Goal: Navigation & Orientation: Find specific page/section

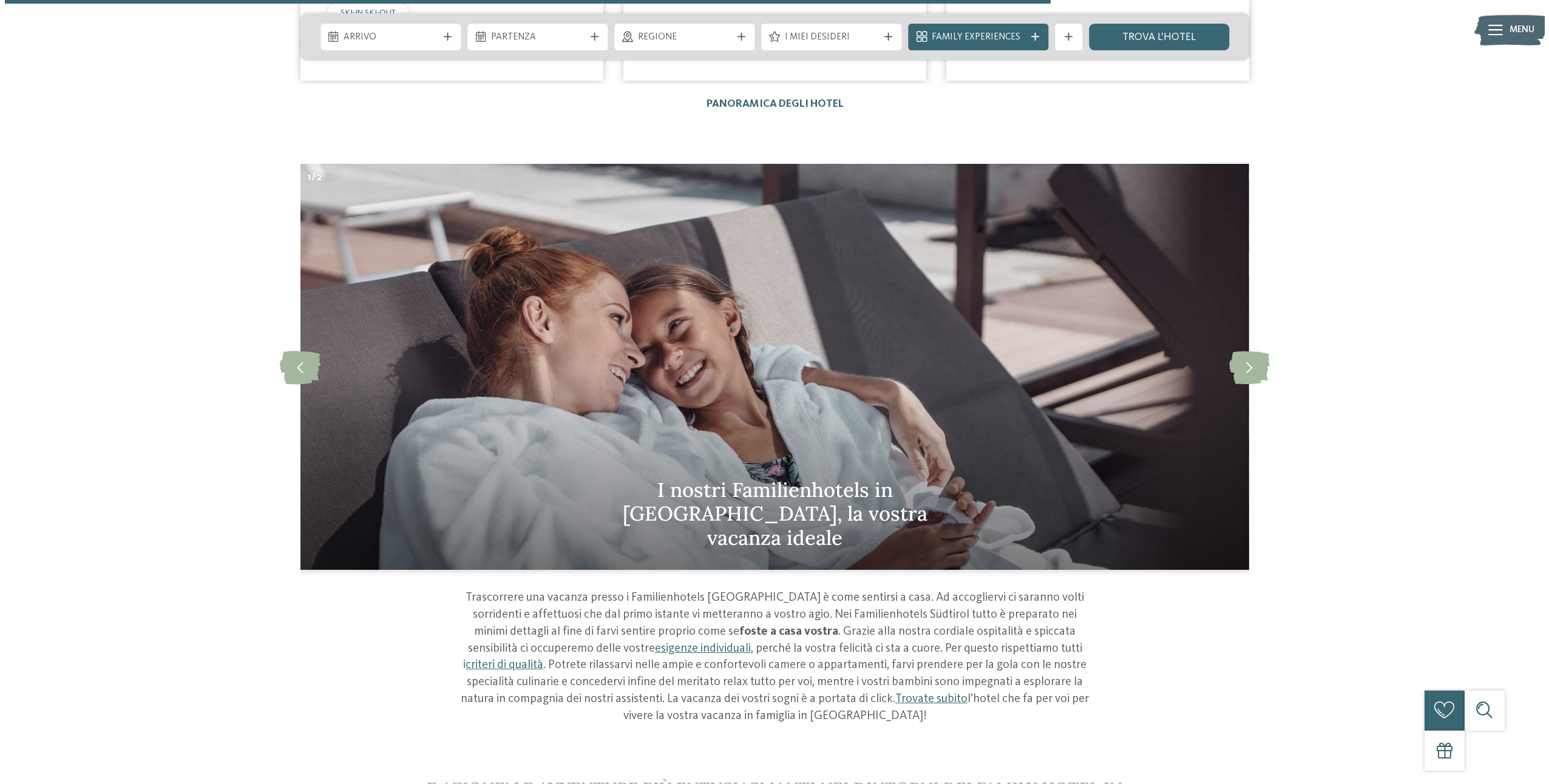
scroll to position [4113, 0]
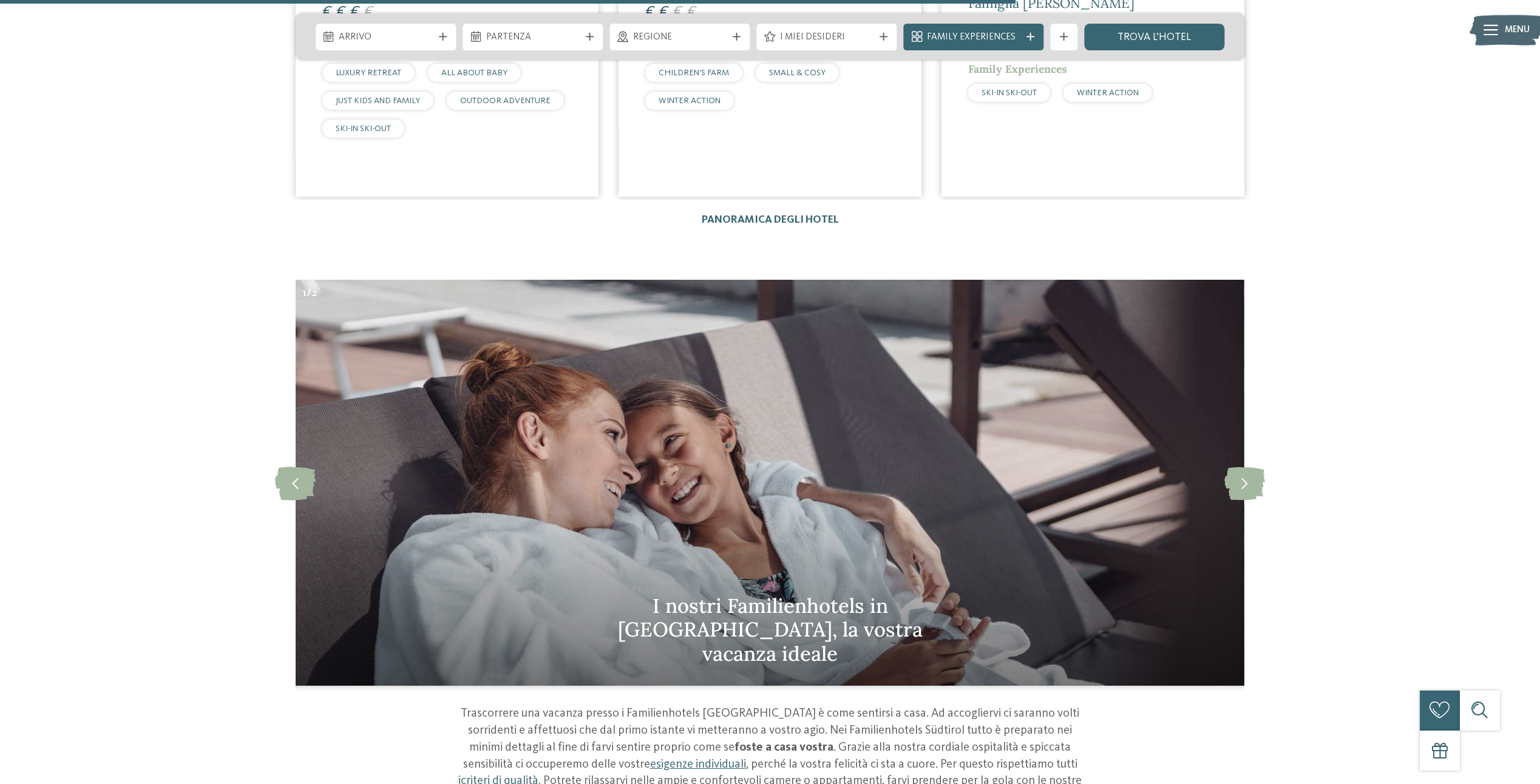
click at [1490, 24] on div at bounding box center [1490, 30] width 15 height 33
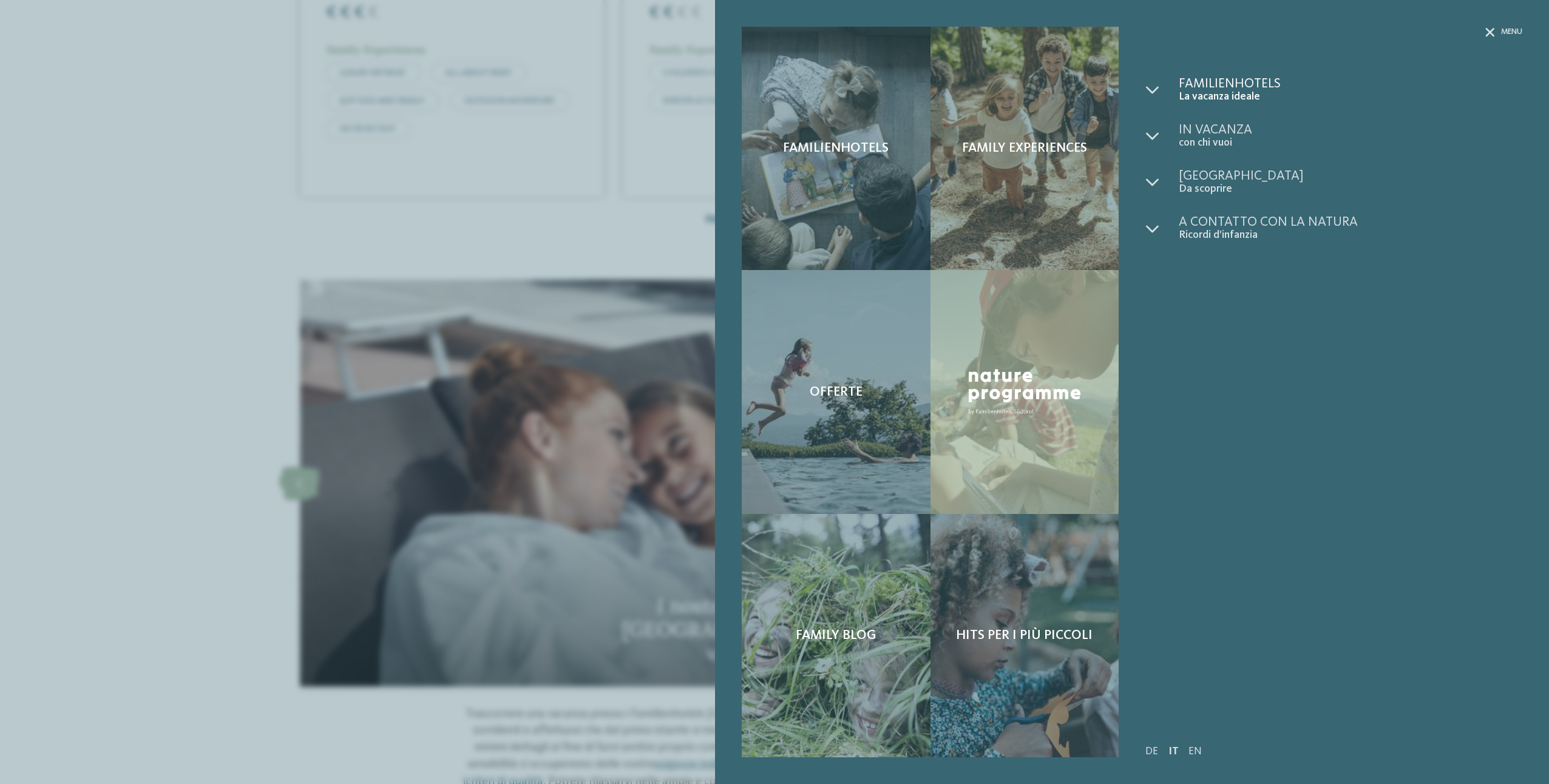
click at [1197, 91] on span "La vacanza ideale" at bounding box center [1350, 97] width 343 height 13
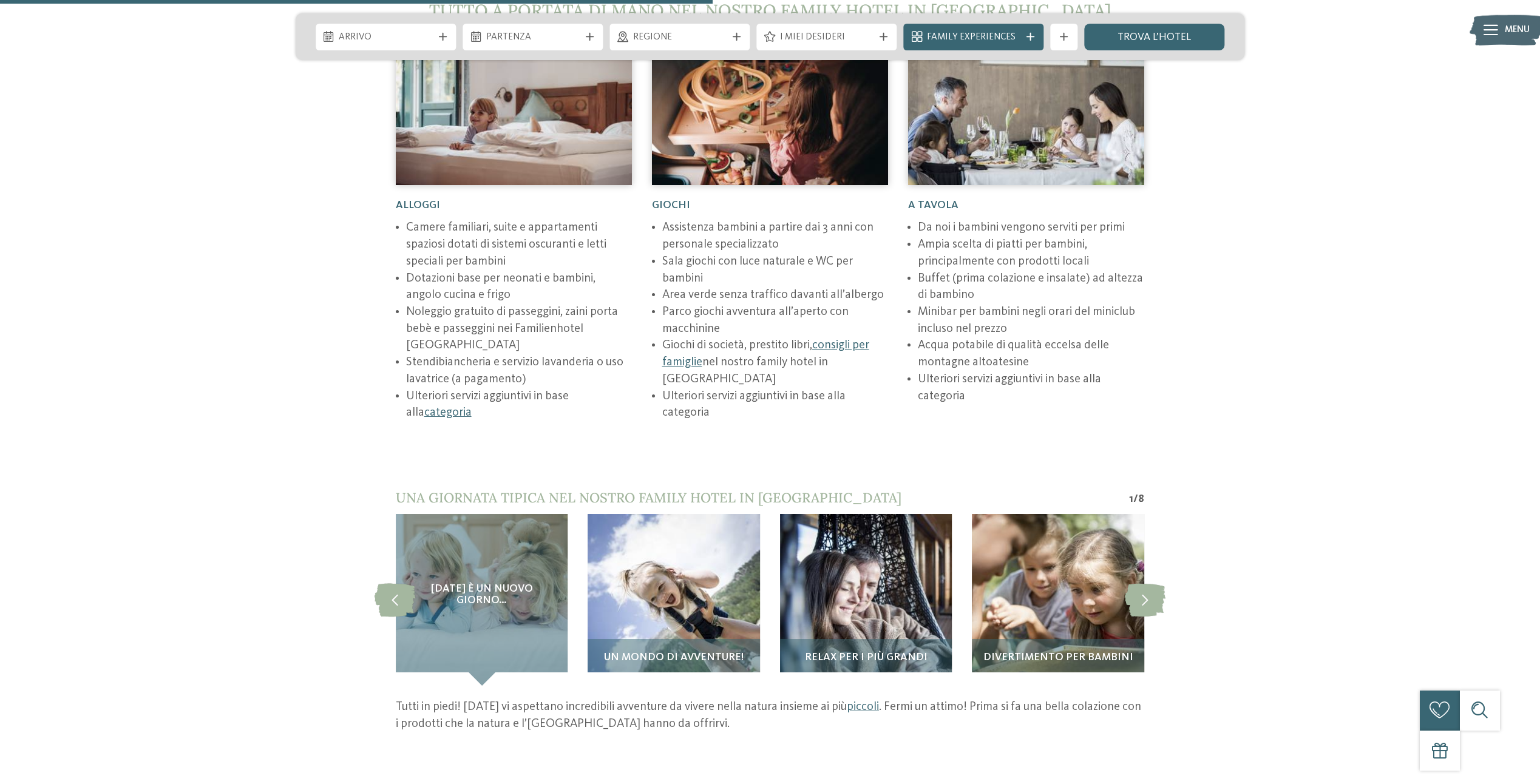
scroll to position [1820, 0]
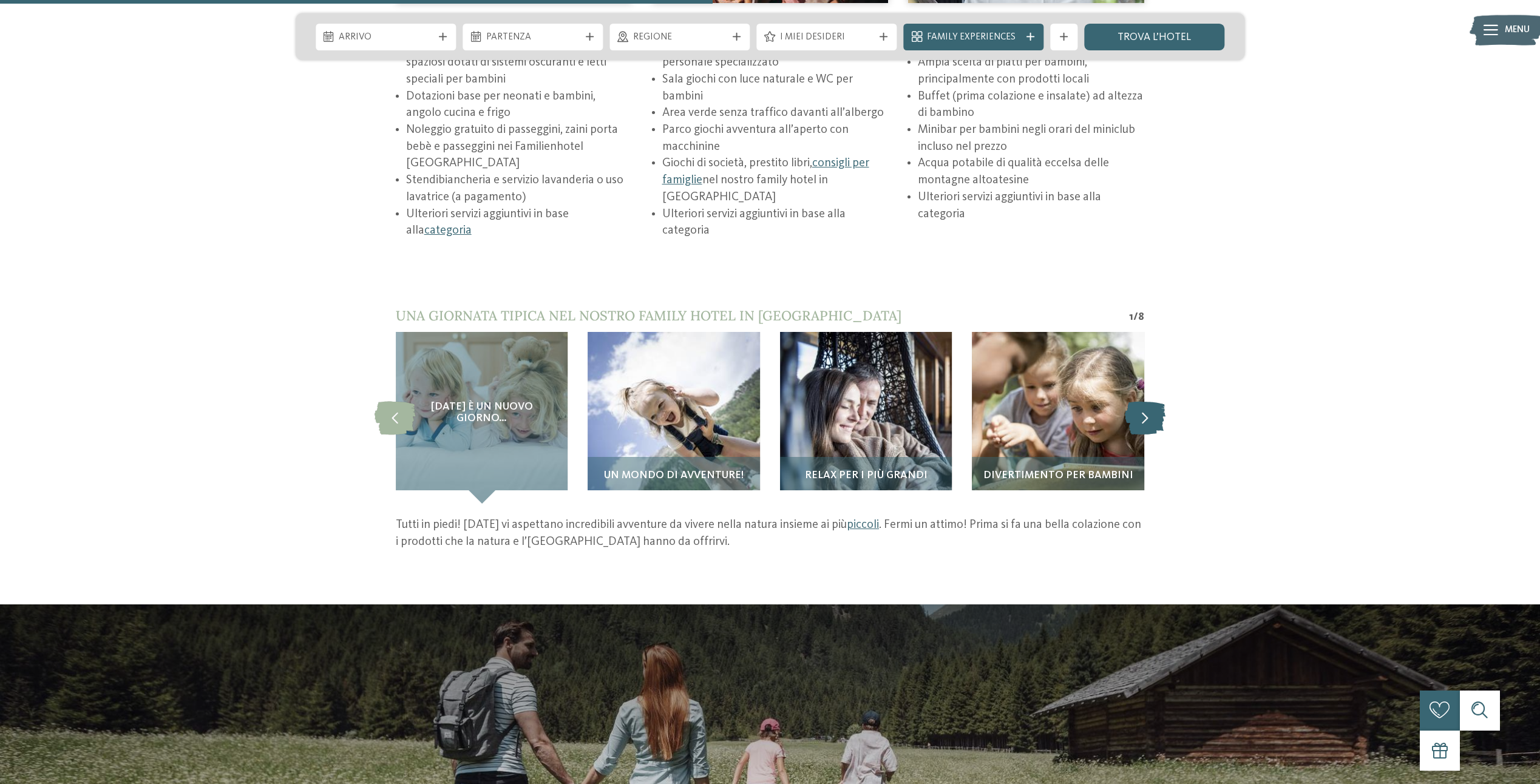
click at [1144, 412] on icon at bounding box center [1145, 418] width 41 height 33
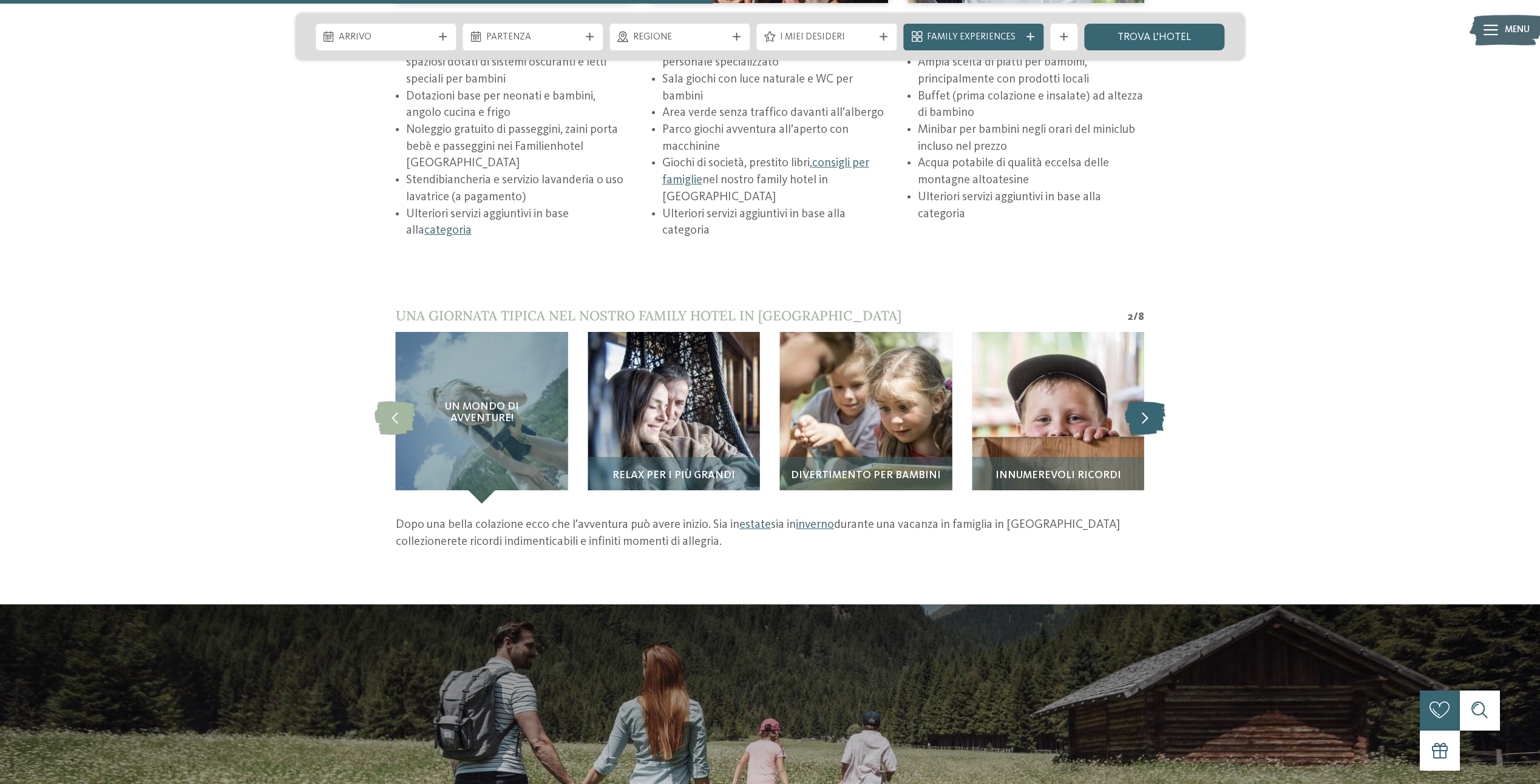
click at [1145, 412] on icon at bounding box center [1145, 418] width 41 height 33
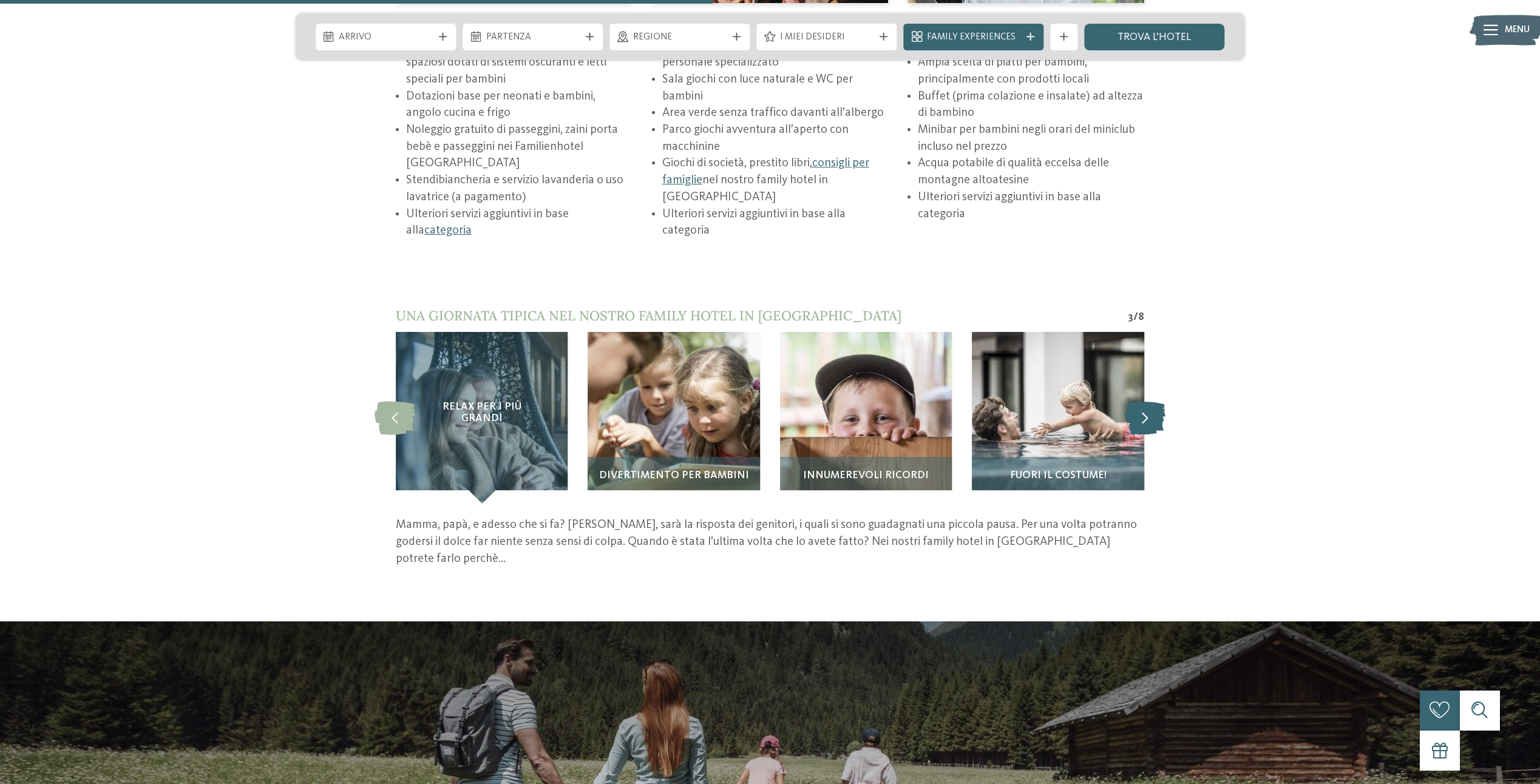
click at [1145, 412] on icon at bounding box center [1145, 418] width 41 height 33
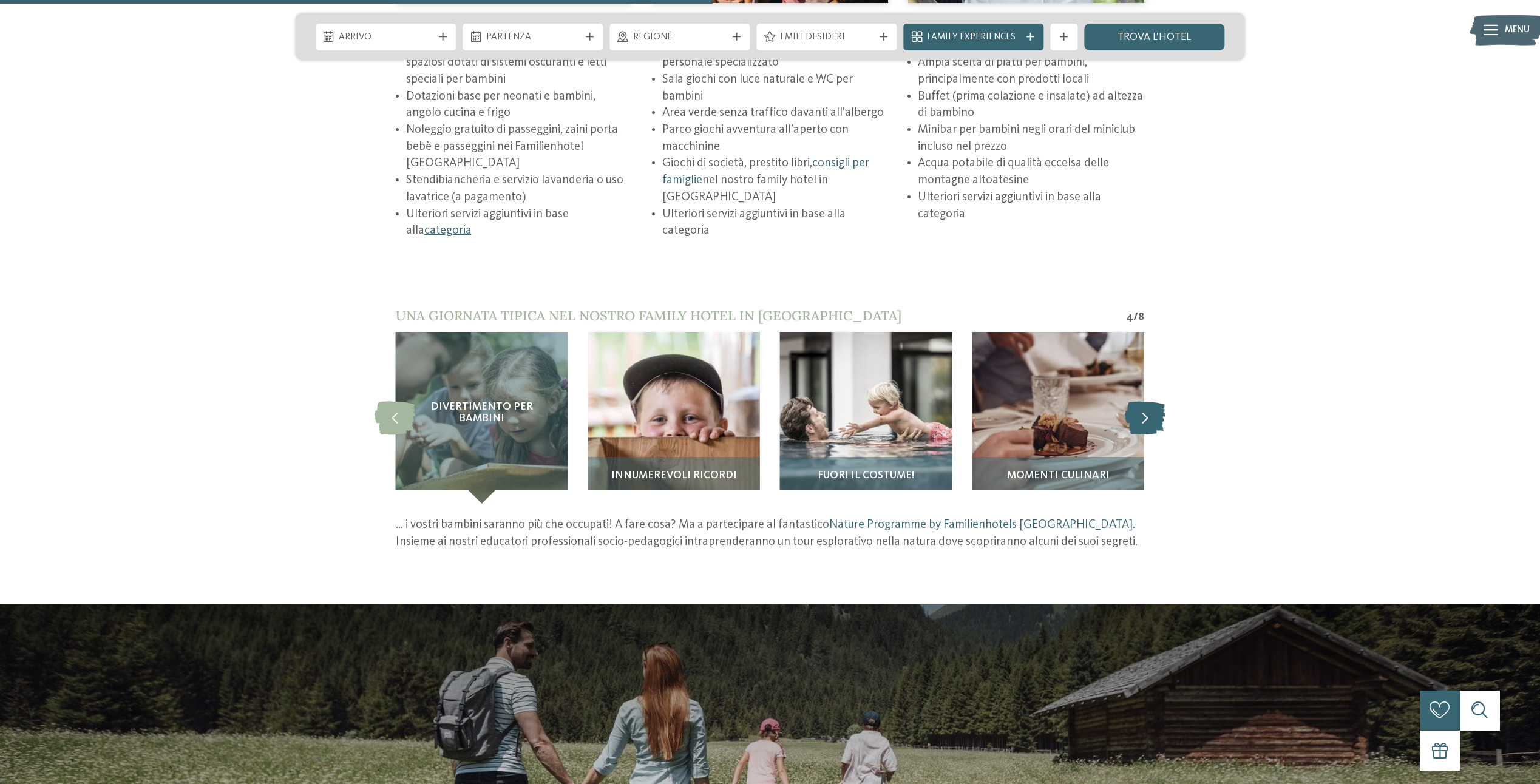
click at [1145, 412] on icon at bounding box center [1145, 418] width 41 height 33
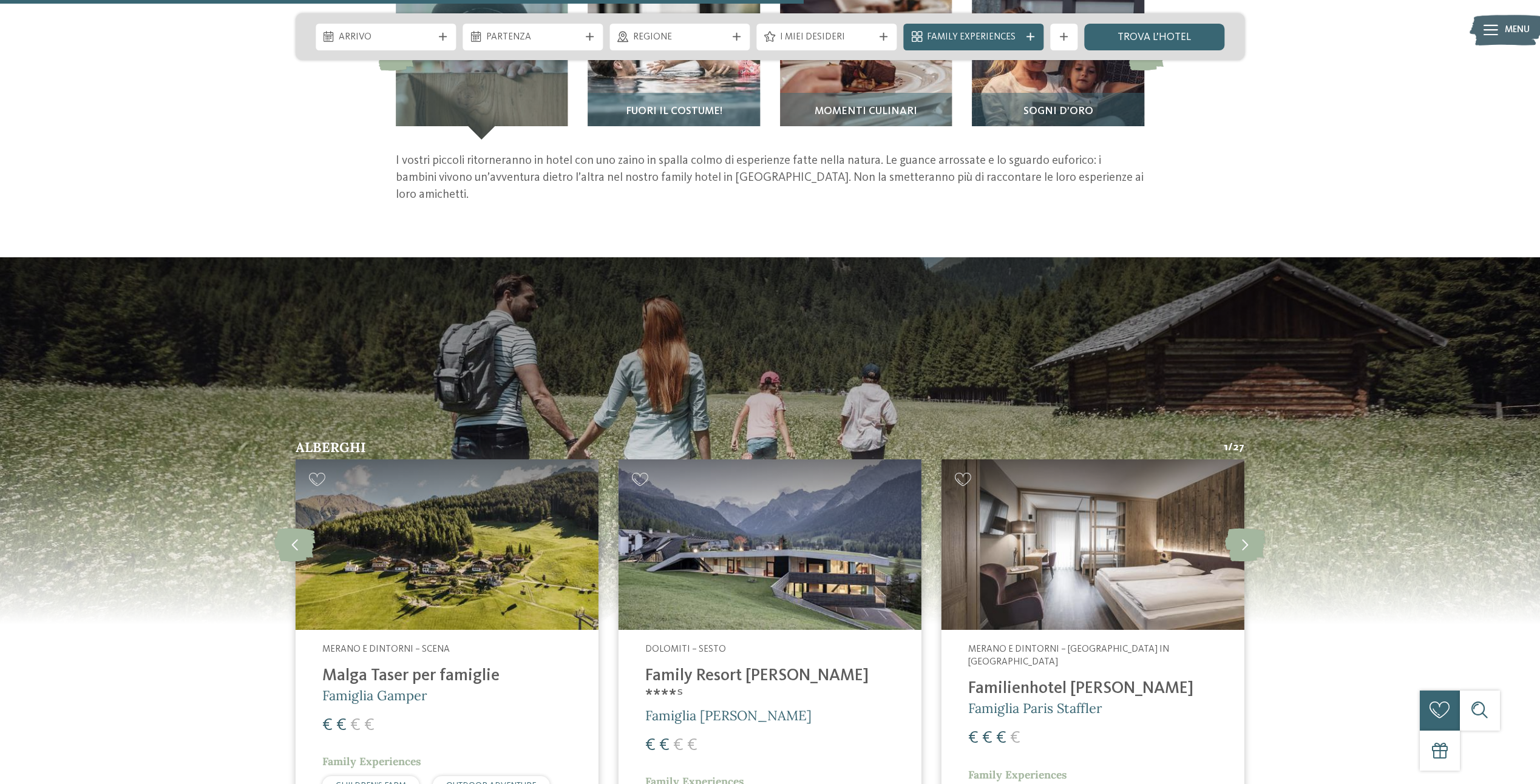
scroll to position [2245, 0]
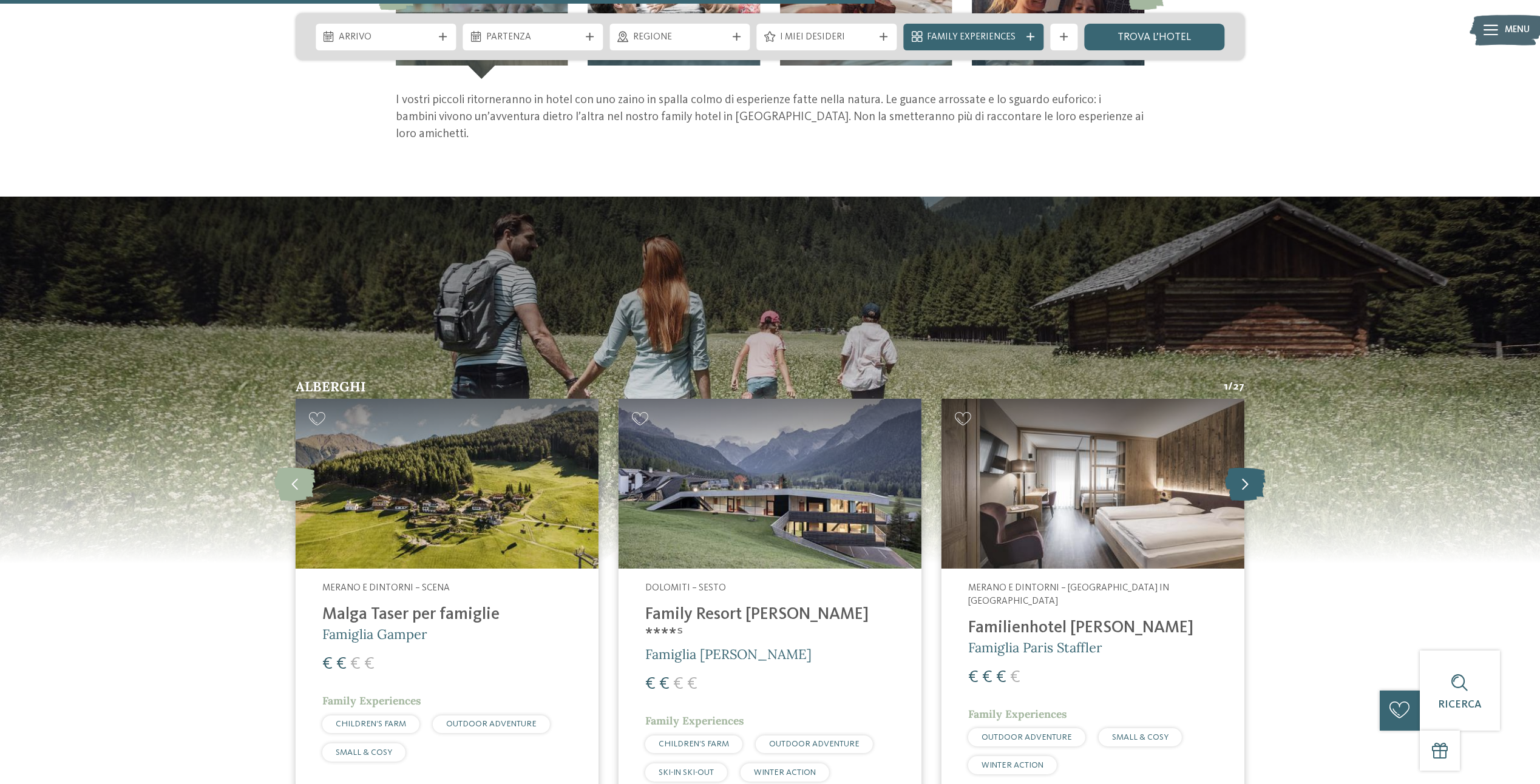
click at [1242, 481] on icon at bounding box center [1245, 483] width 41 height 33
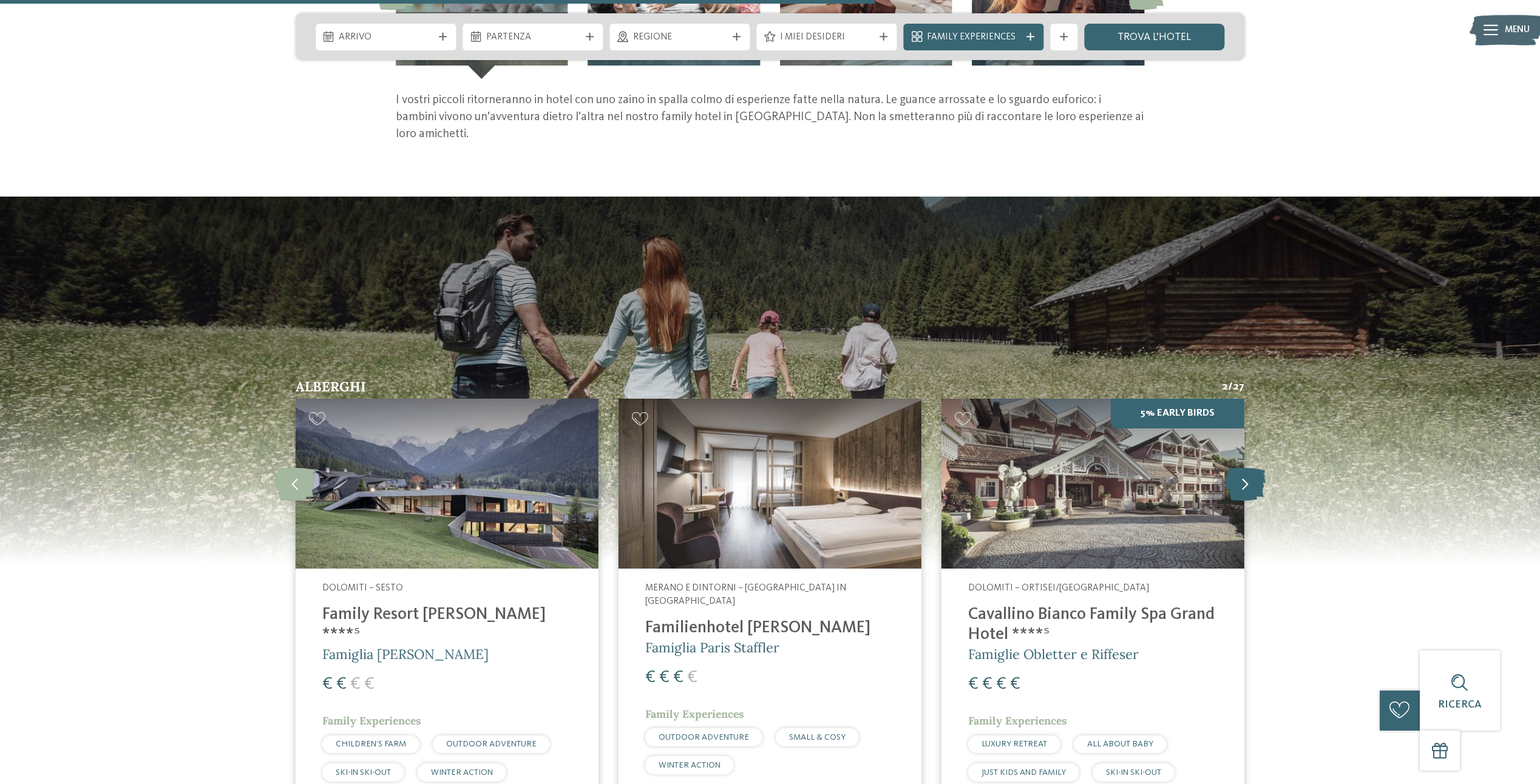
click at [1242, 481] on icon at bounding box center [1245, 483] width 41 height 33
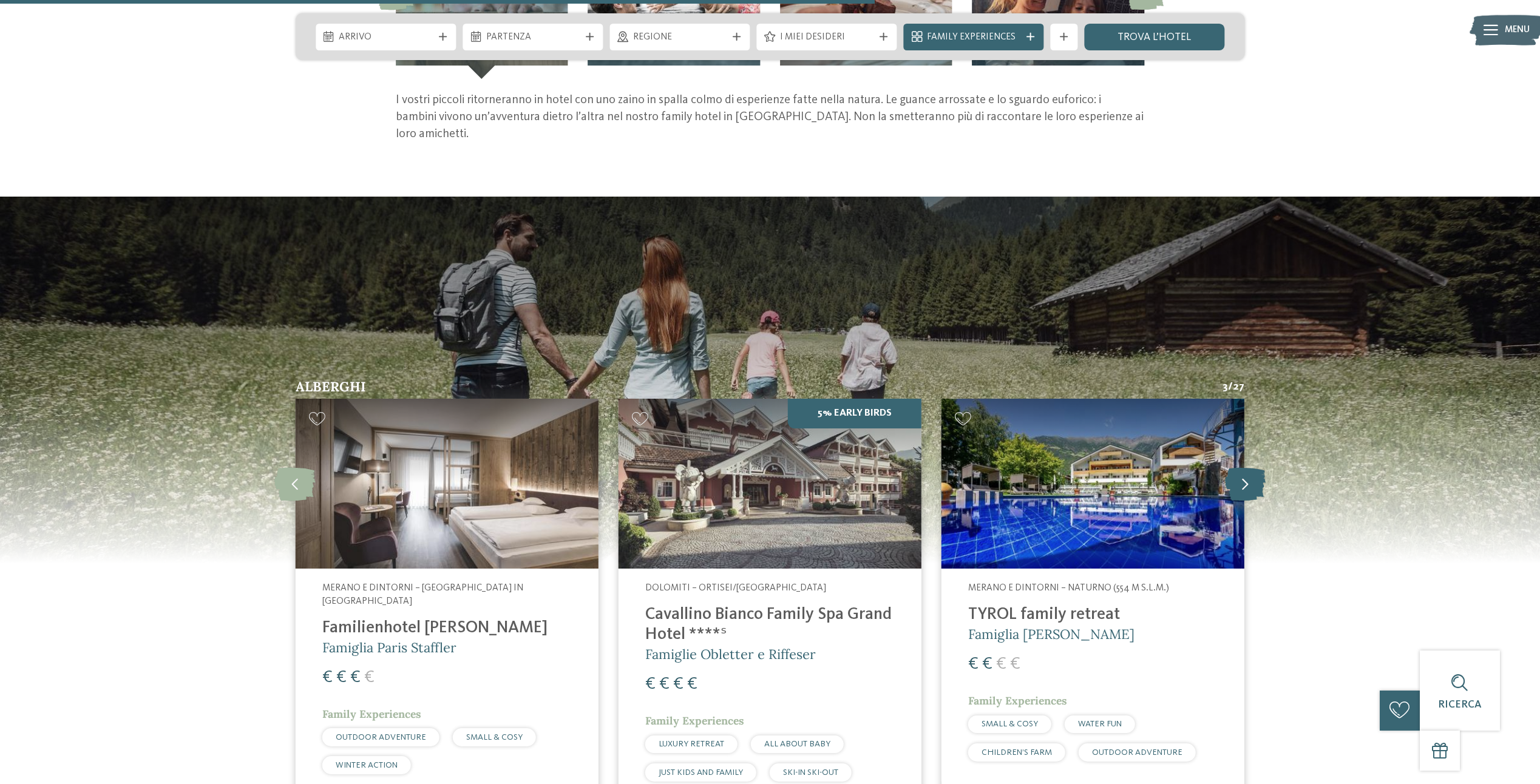
click at [1242, 481] on icon at bounding box center [1245, 483] width 41 height 33
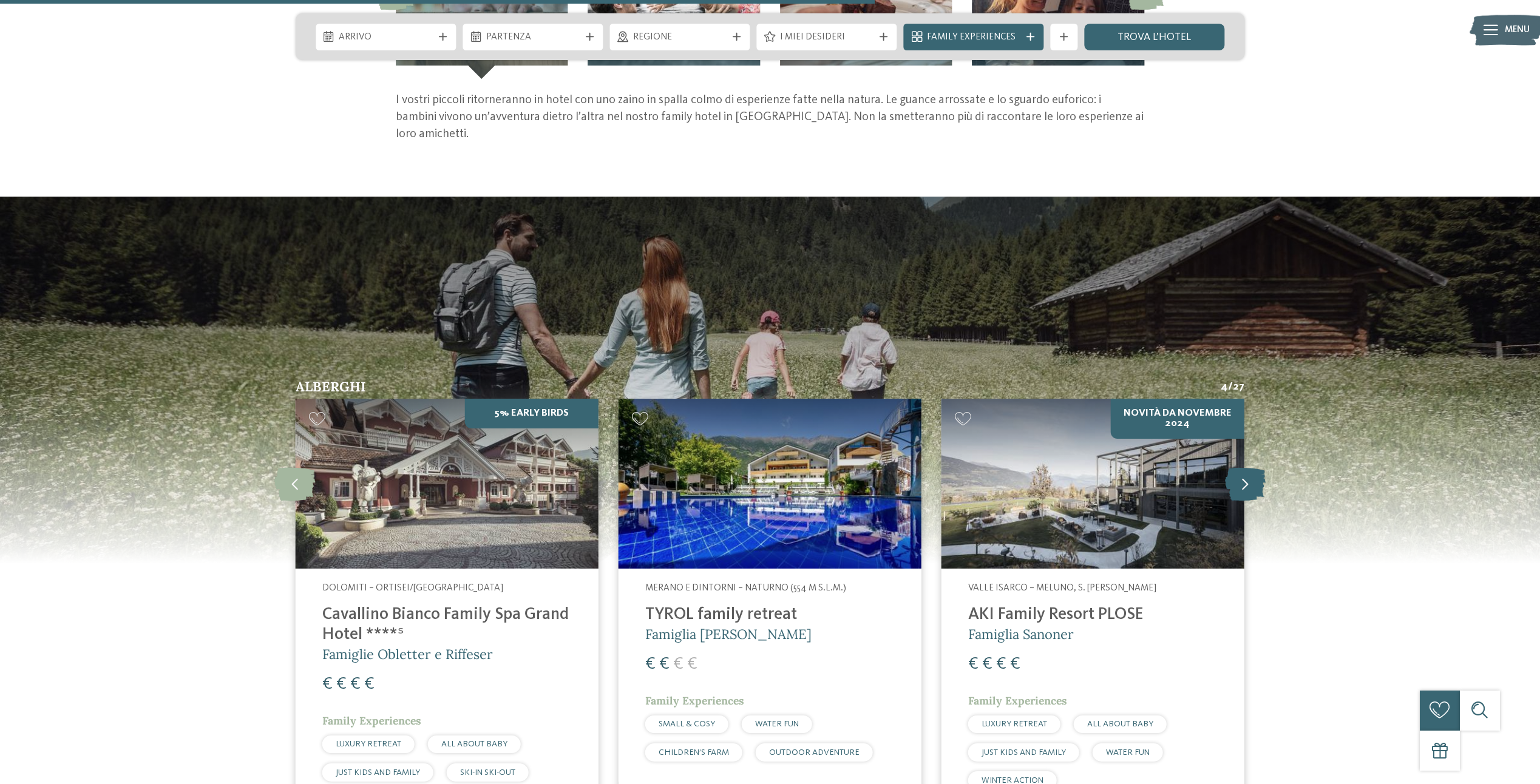
click at [1242, 481] on icon at bounding box center [1245, 483] width 41 height 33
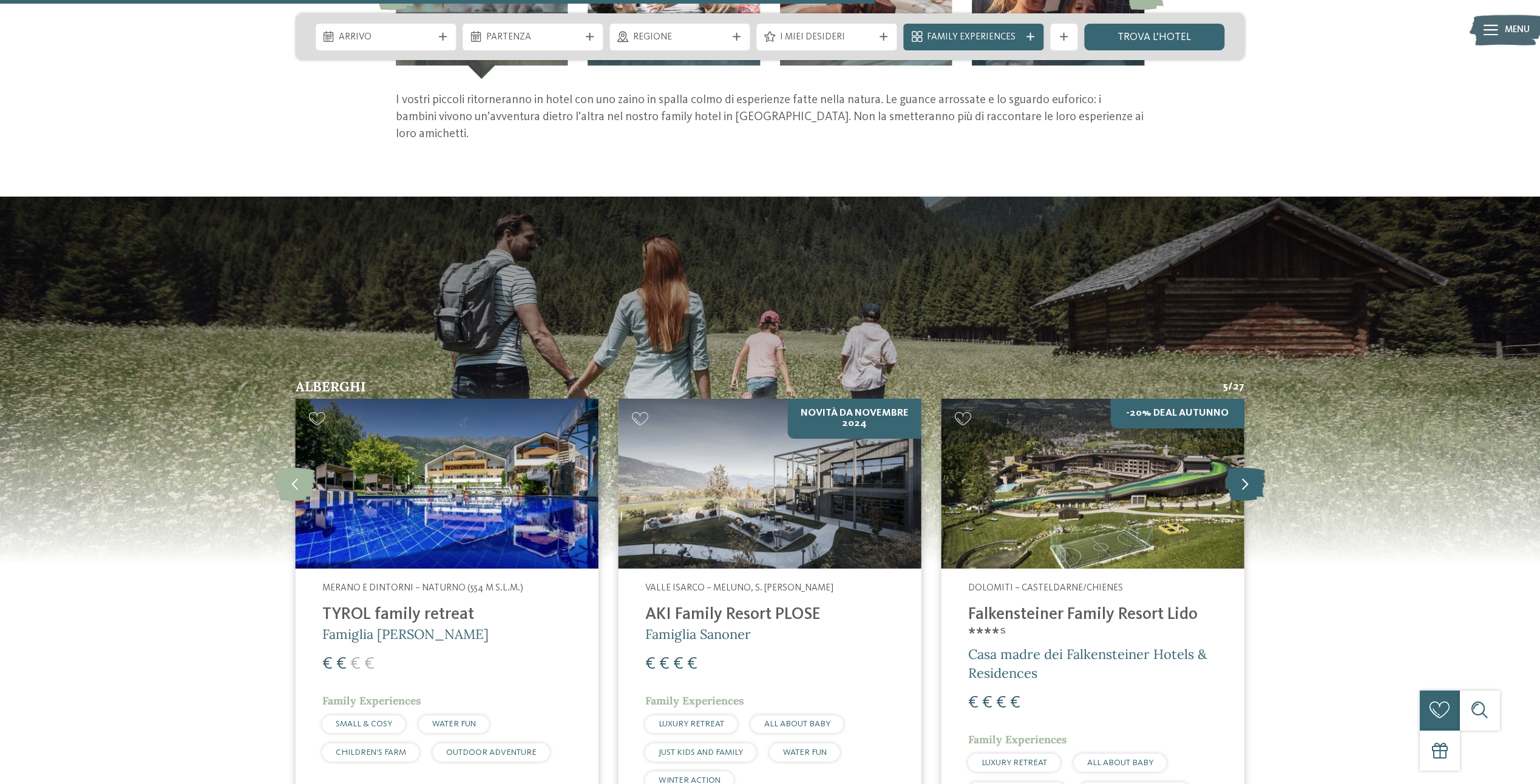
click at [1242, 481] on icon at bounding box center [1245, 483] width 41 height 33
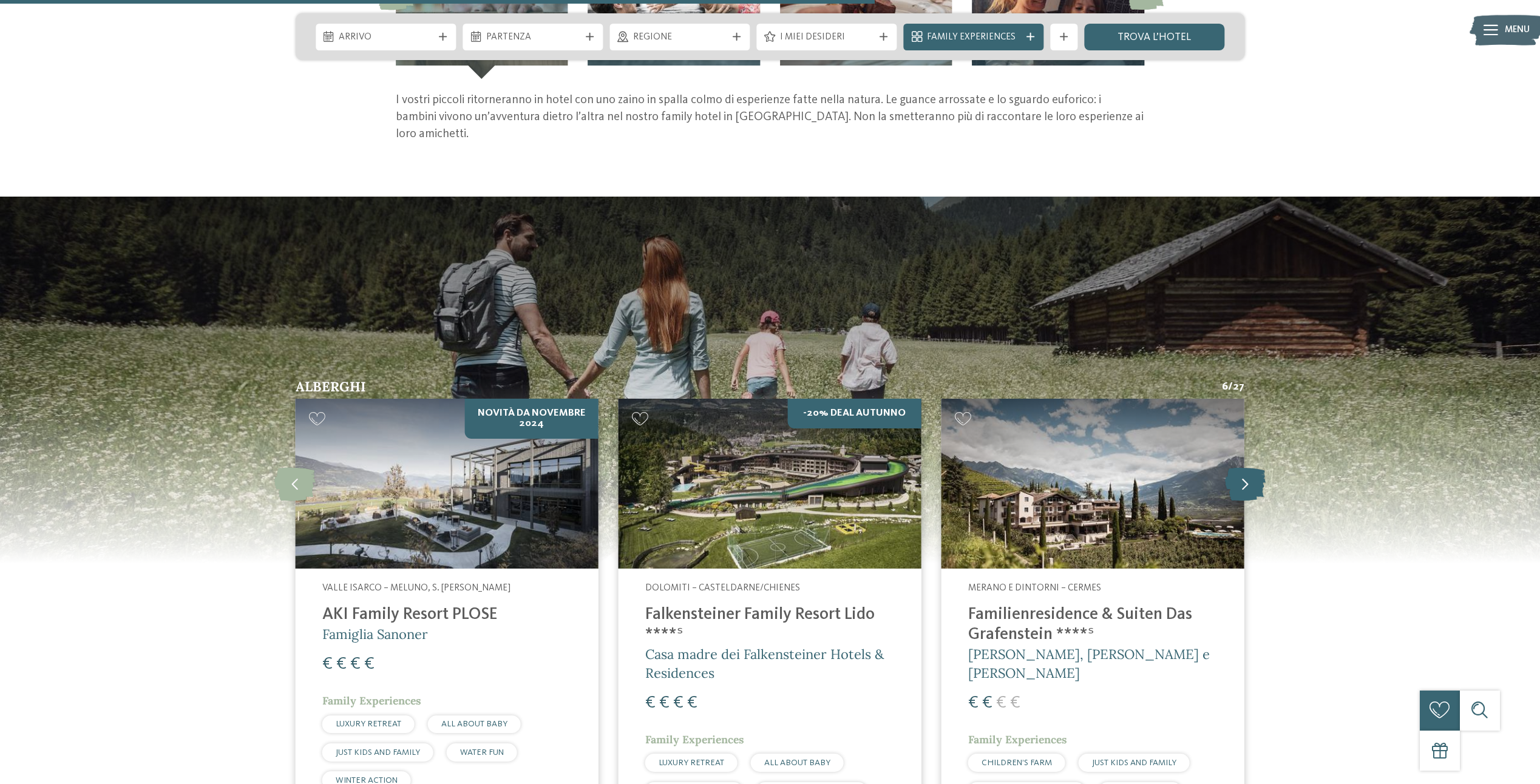
click at [1242, 481] on icon at bounding box center [1245, 483] width 41 height 33
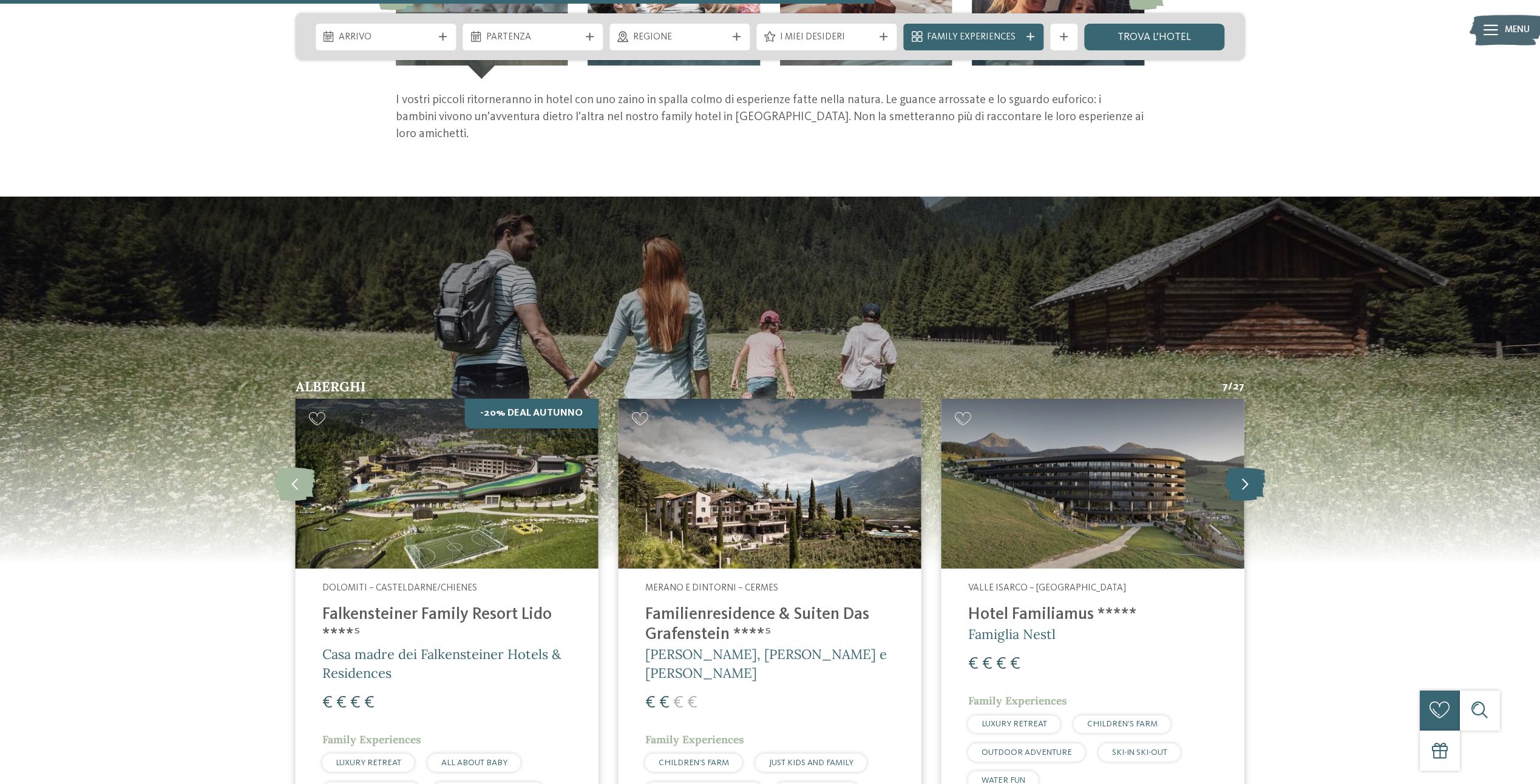
click at [1242, 481] on icon at bounding box center [1245, 483] width 41 height 33
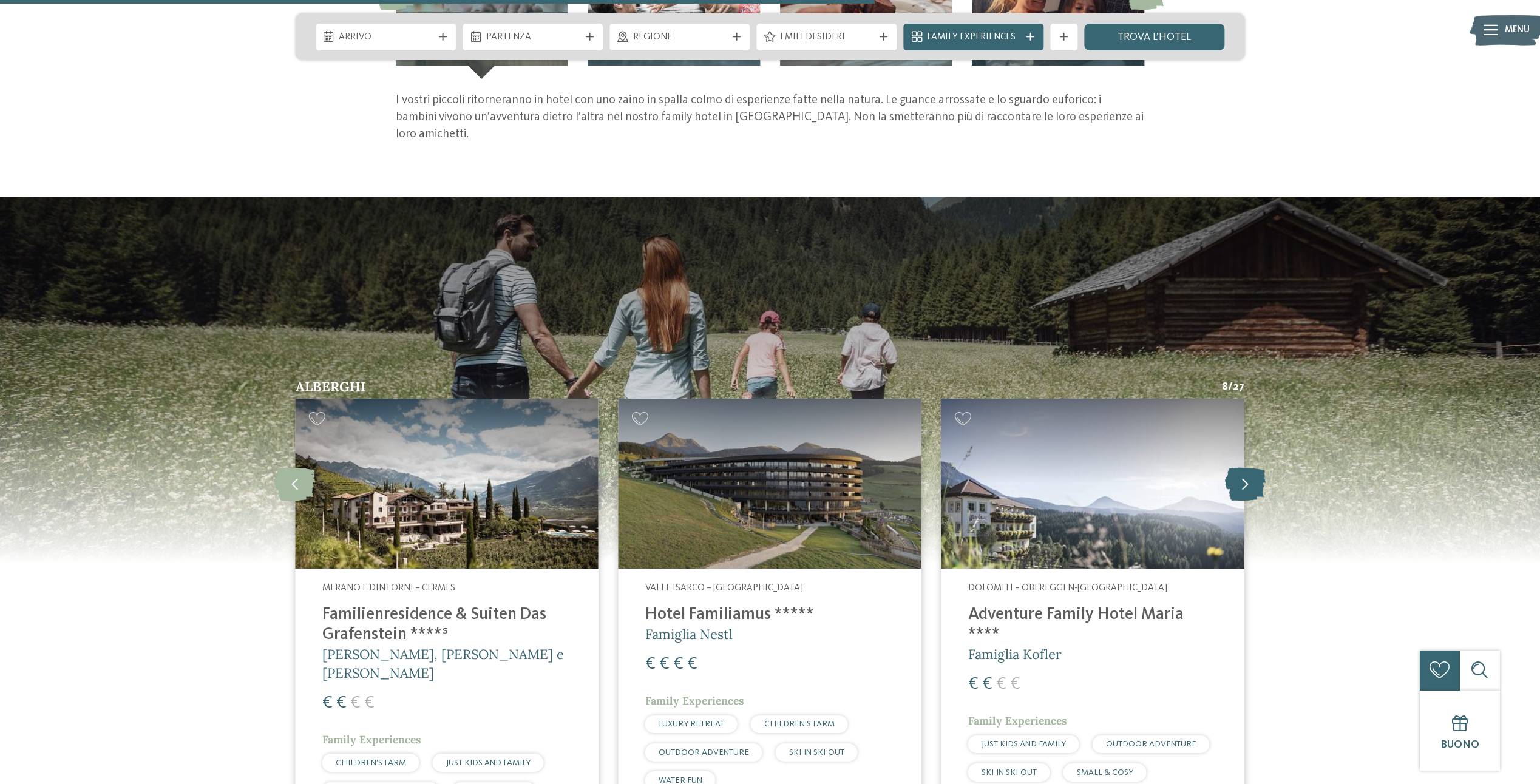
click at [1242, 481] on icon at bounding box center [1245, 483] width 41 height 33
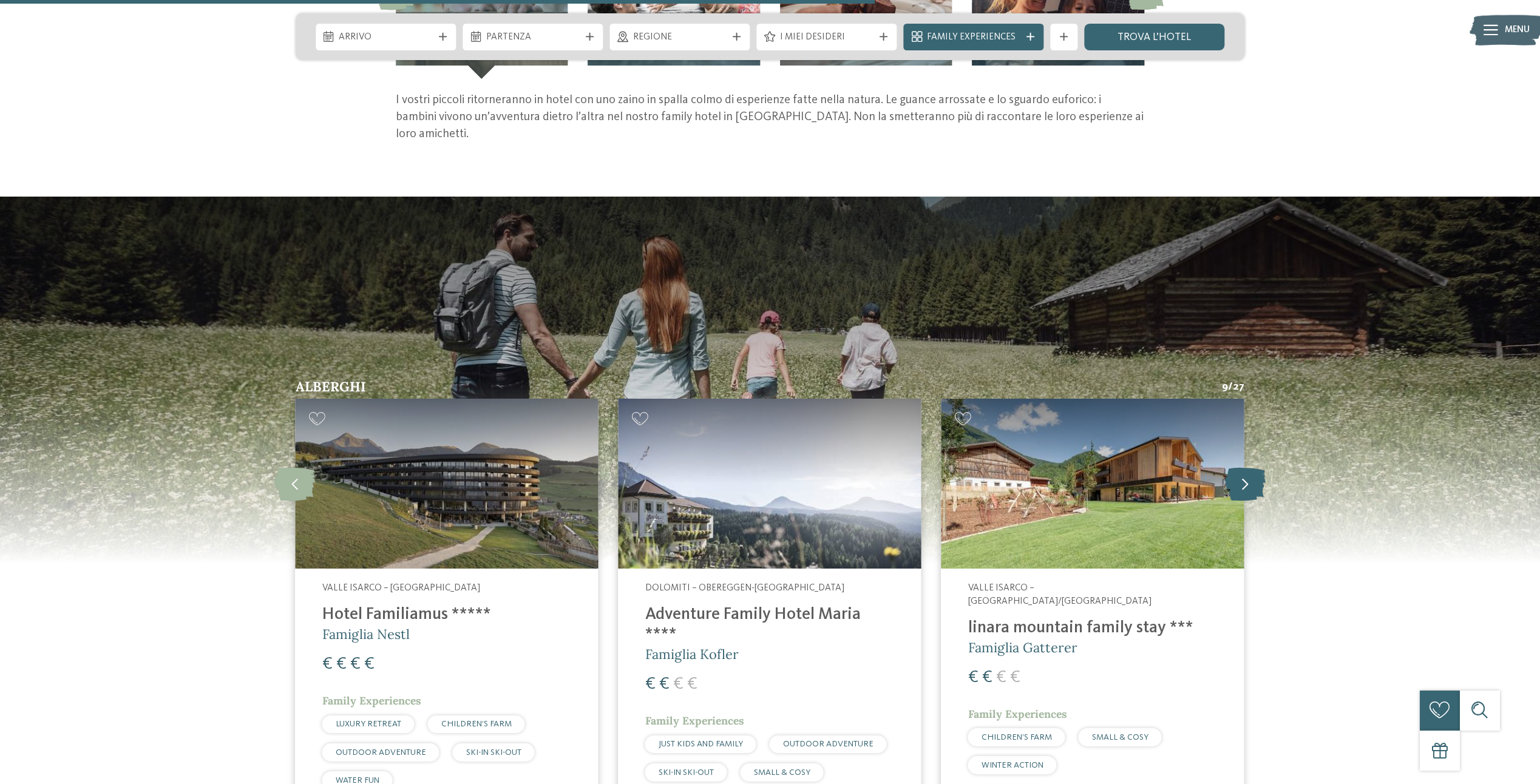
click at [1242, 481] on icon at bounding box center [1245, 483] width 41 height 33
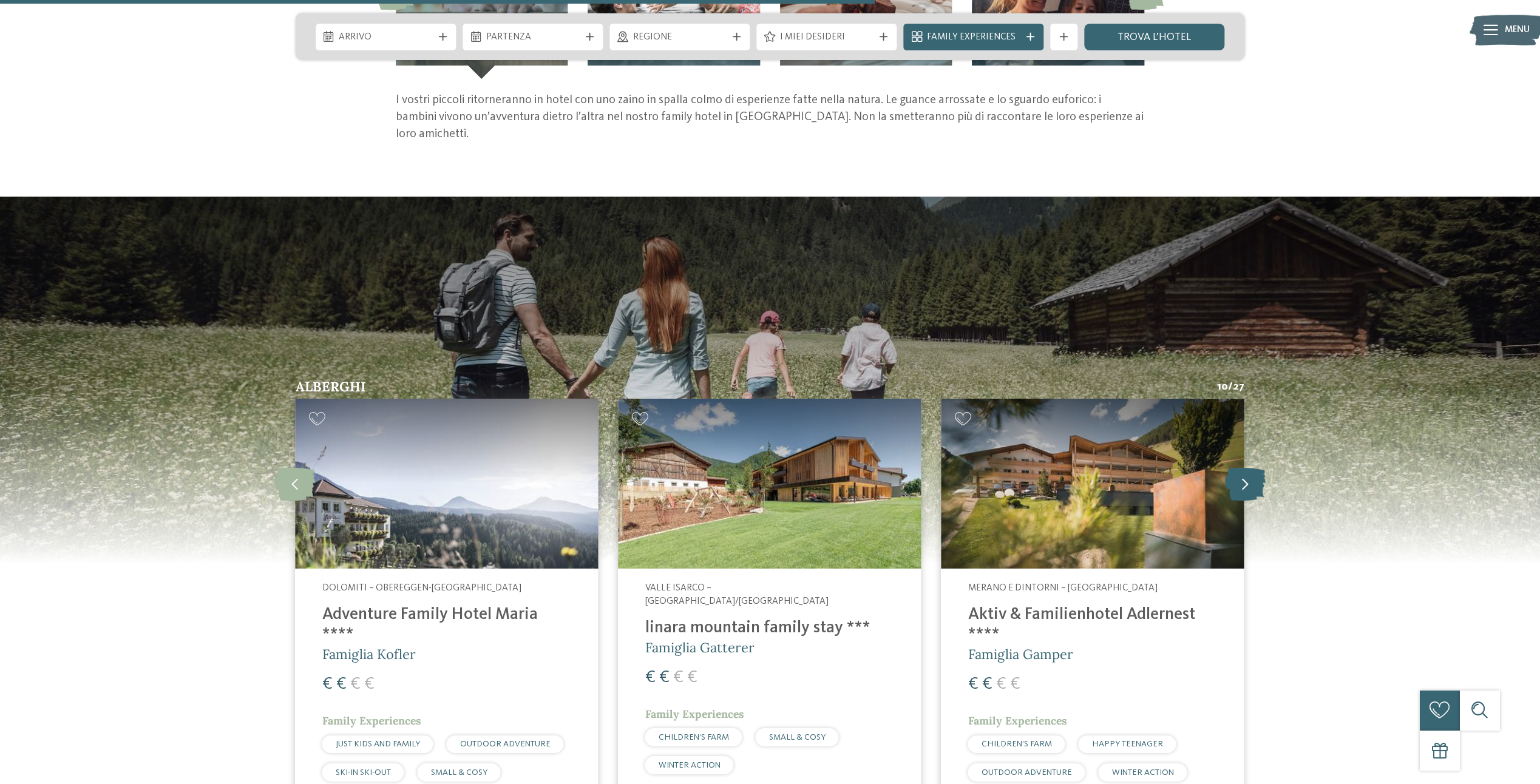
click at [1242, 481] on icon at bounding box center [1245, 483] width 41 height 33
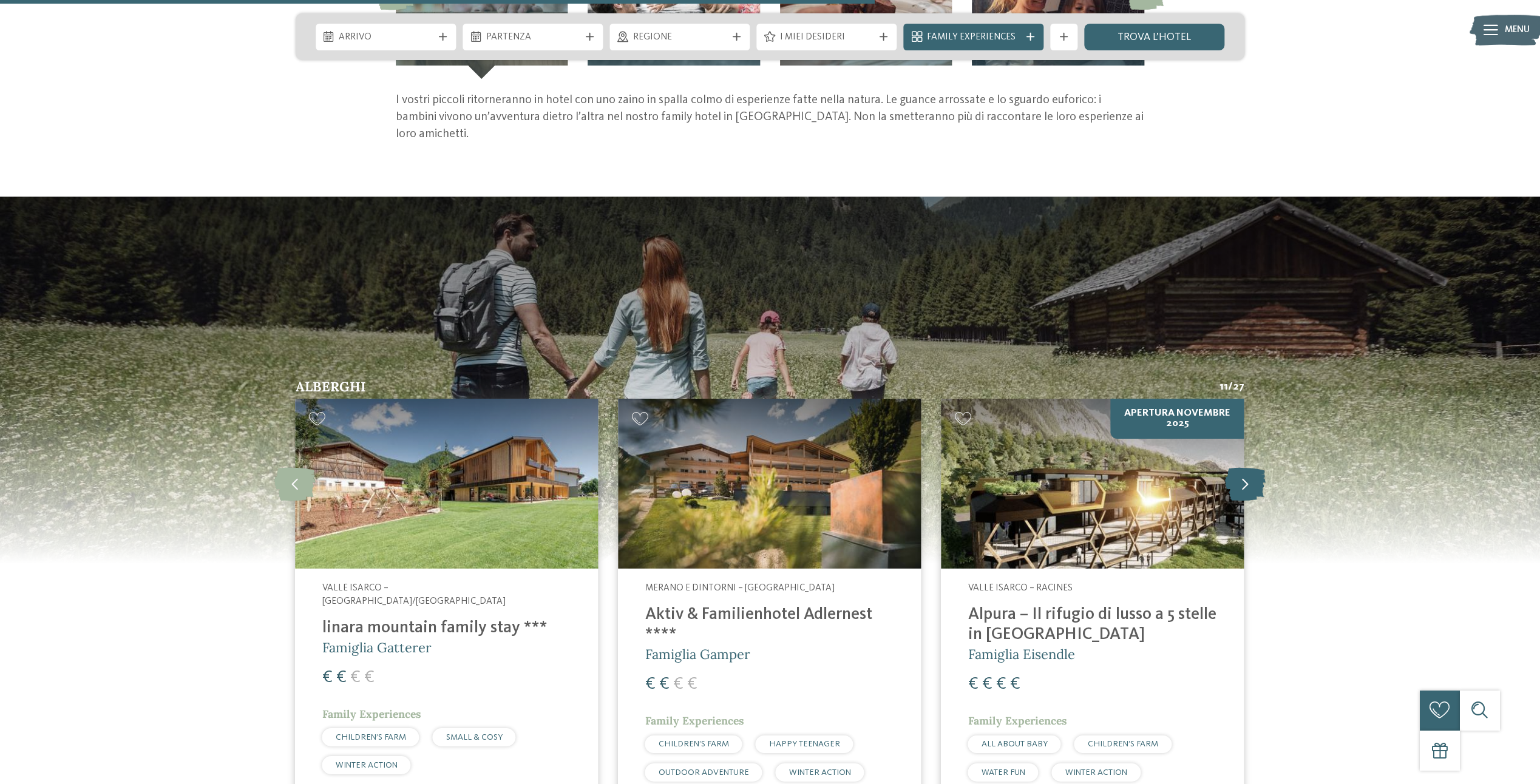
click at [1242, 481] on icon at bounding box center [1245, 483] width 41 height 33
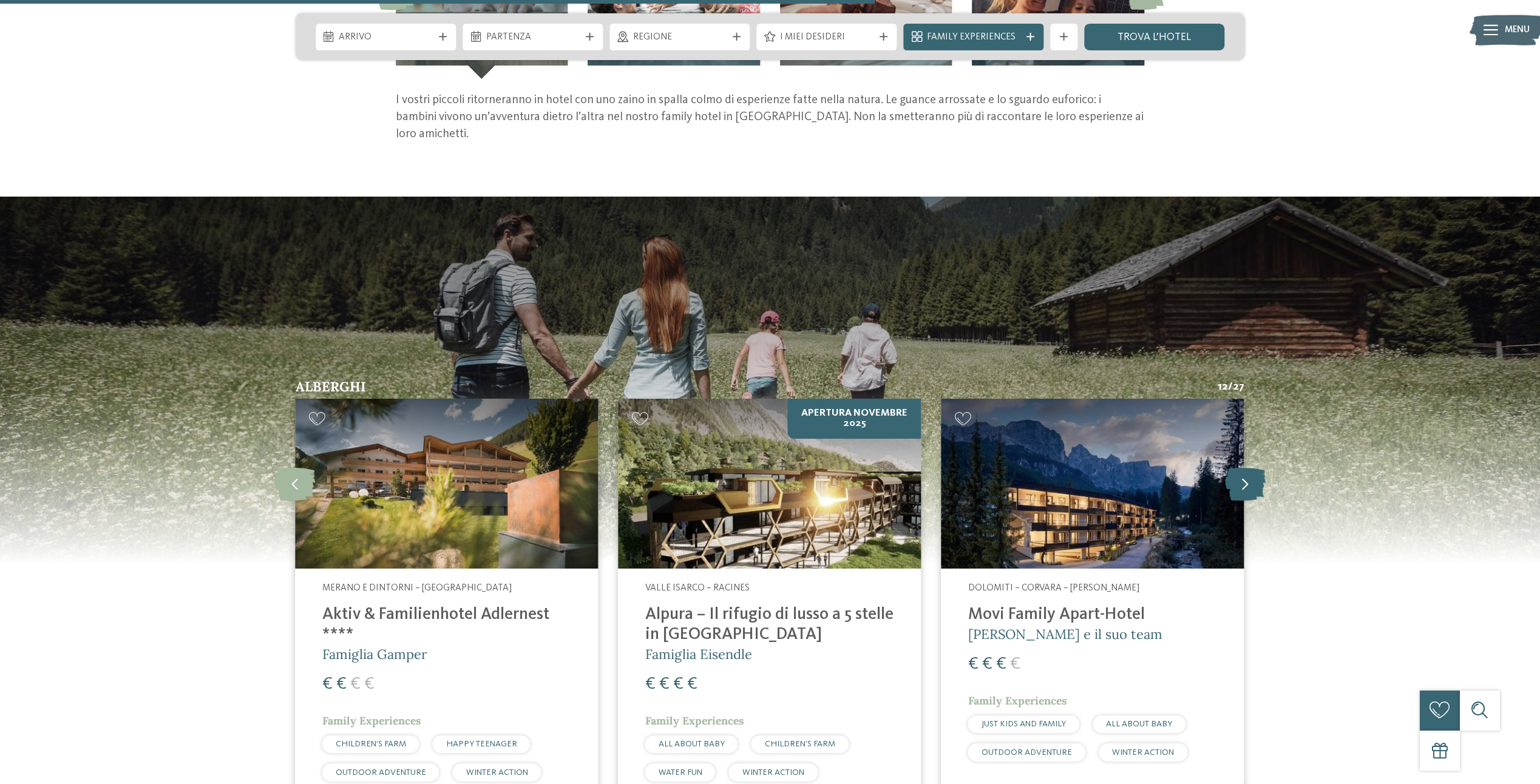
click at [1242, 481] on icon at bounding box center [1245, 483] width 41 height 33
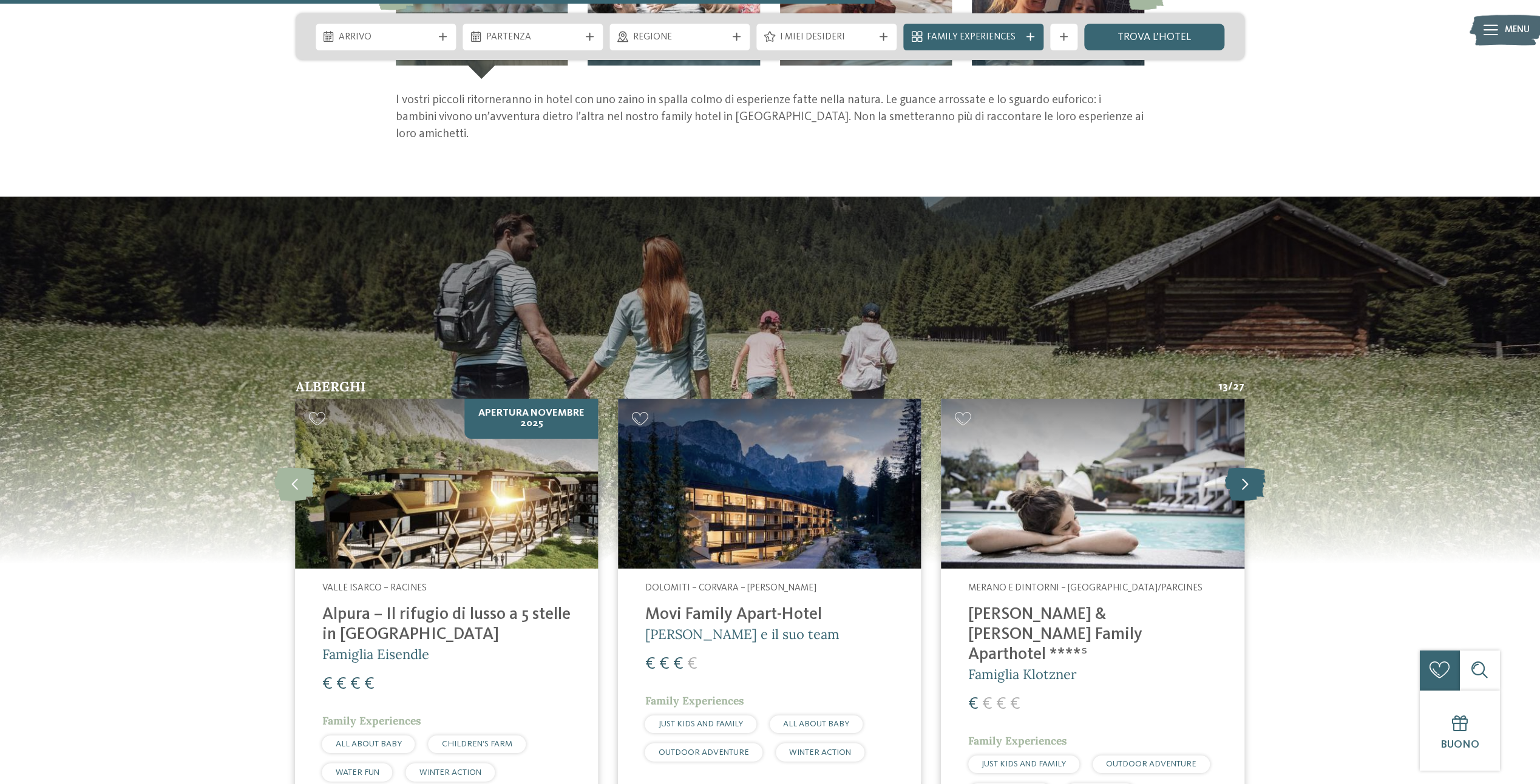
click at [1242, 481] on icon at bounding box center [1245, 483] width 41 height 33
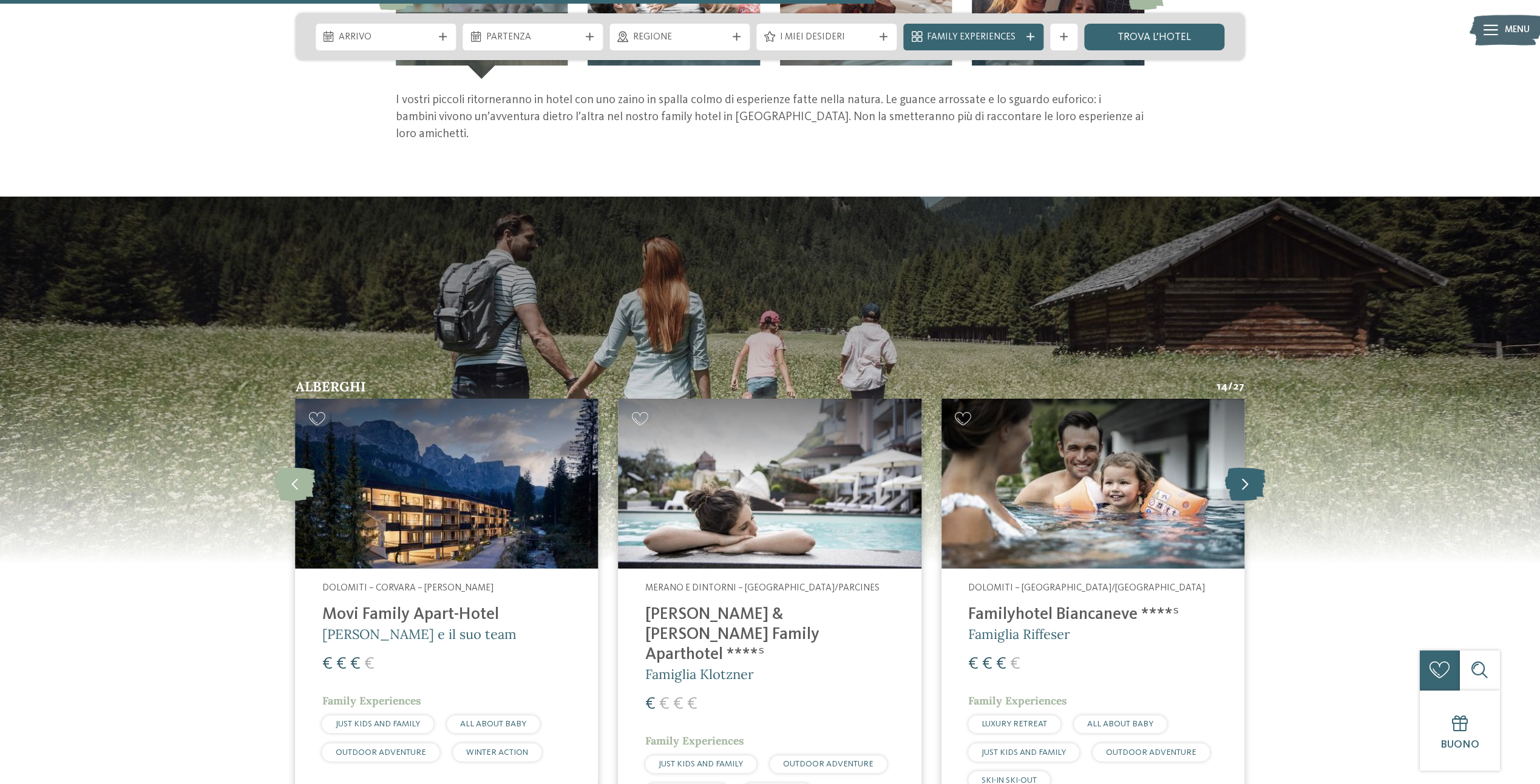
click at [1242, 481] on icon at bounding box center [1245, 483] width 41 height 33
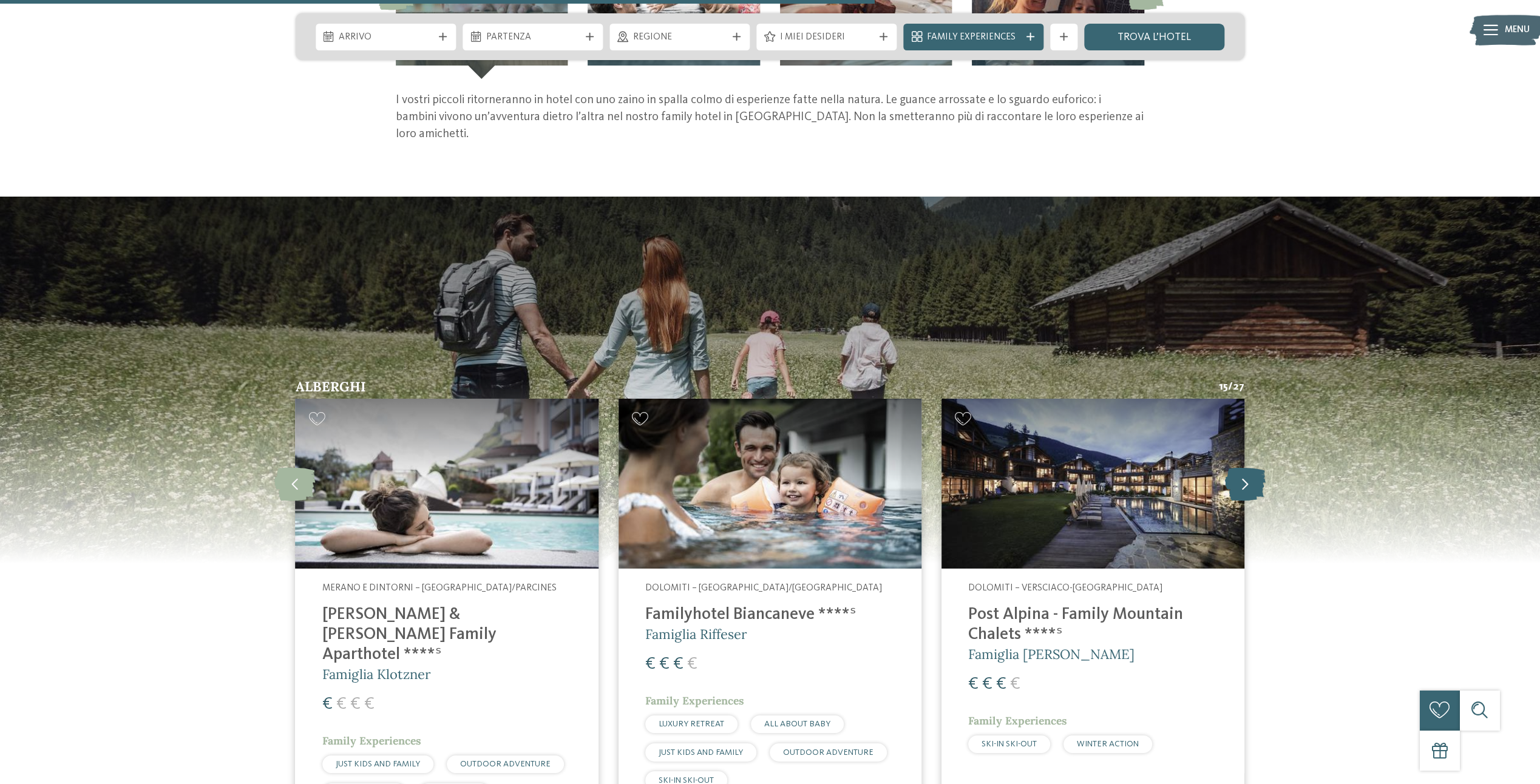
click at [1242, 481] on icon at bounding box center [1245, 483] width 41 height 33
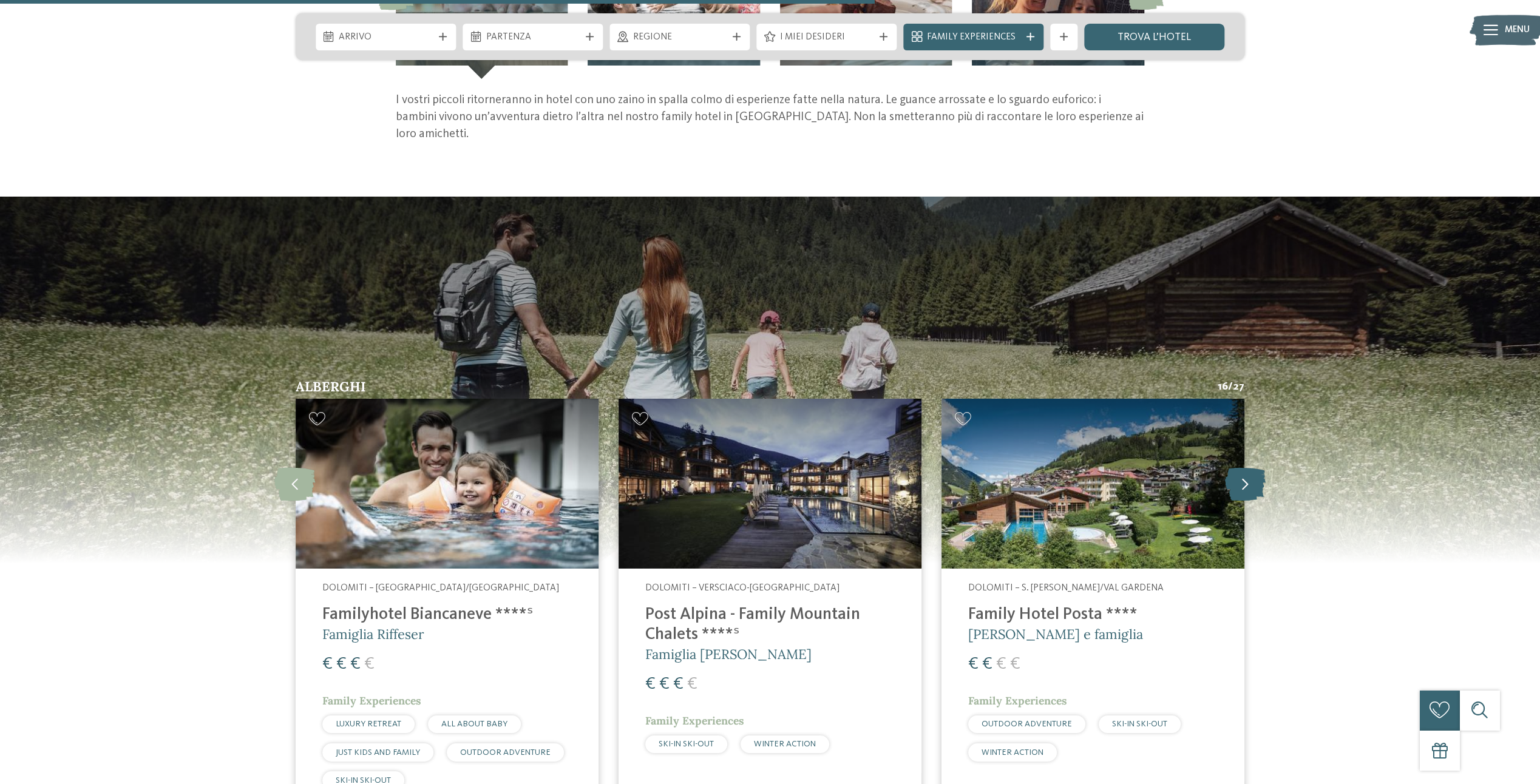
click at [1242, 481] on icon at bounding box center [1245, 483] width 41 height 33
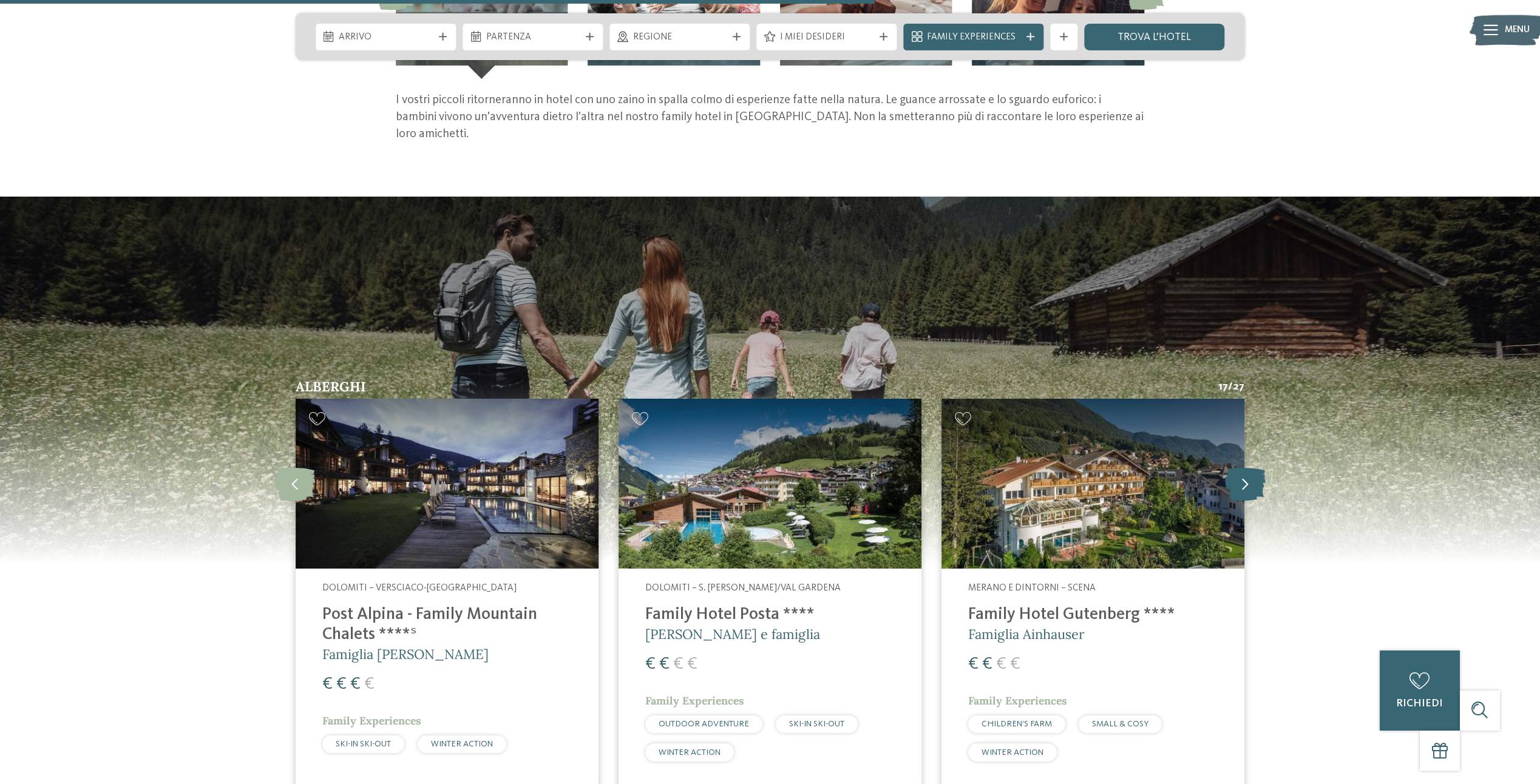
click at [1242, 481] on icon at bounding box center [1245, 483] width 41 height 33
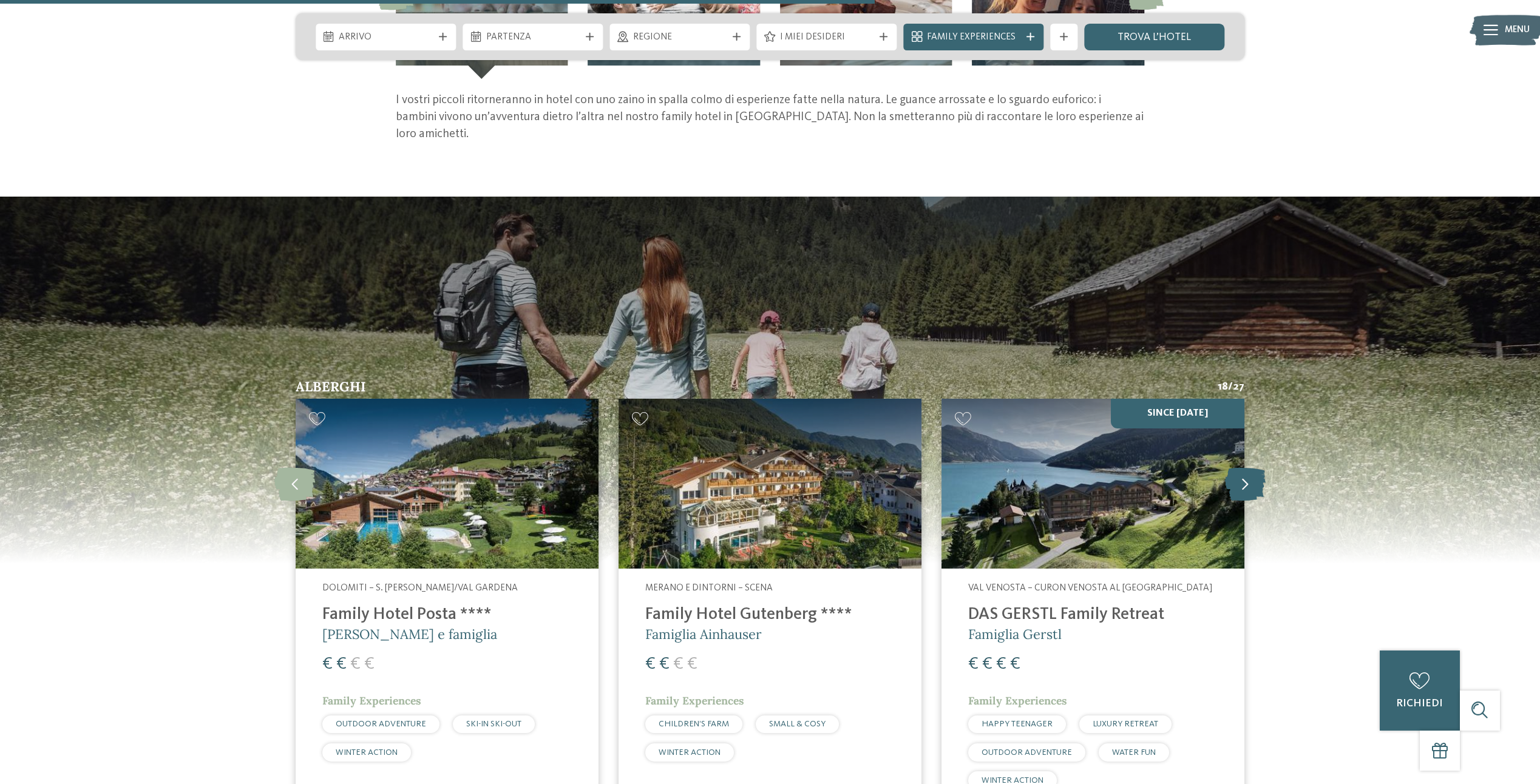
click at [1242, 481] on icon at bounding box center [1245, 483] width 41 height 33
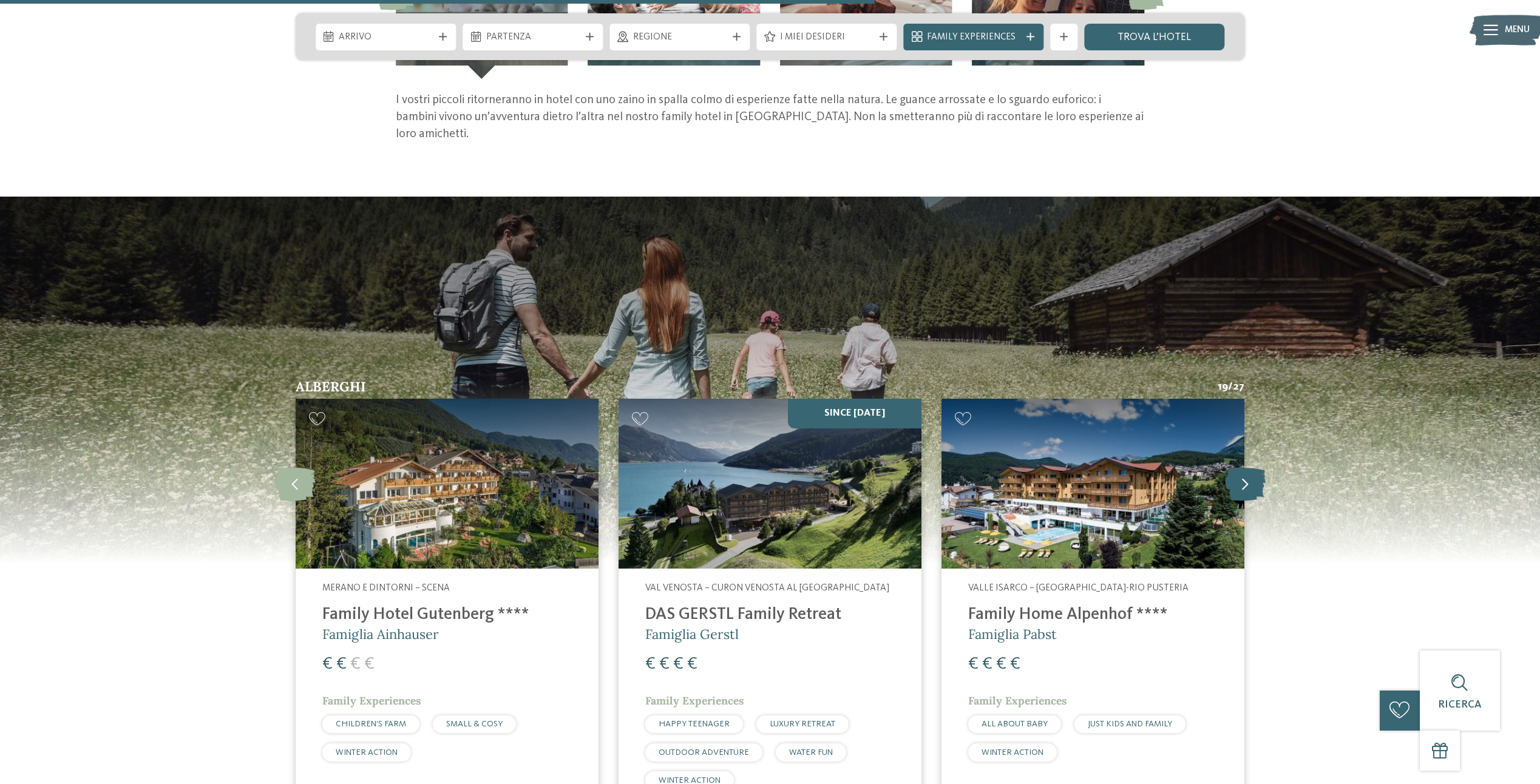
click at [1242, 481] on icon at bounding box center [1245, 483] width 41 height 33
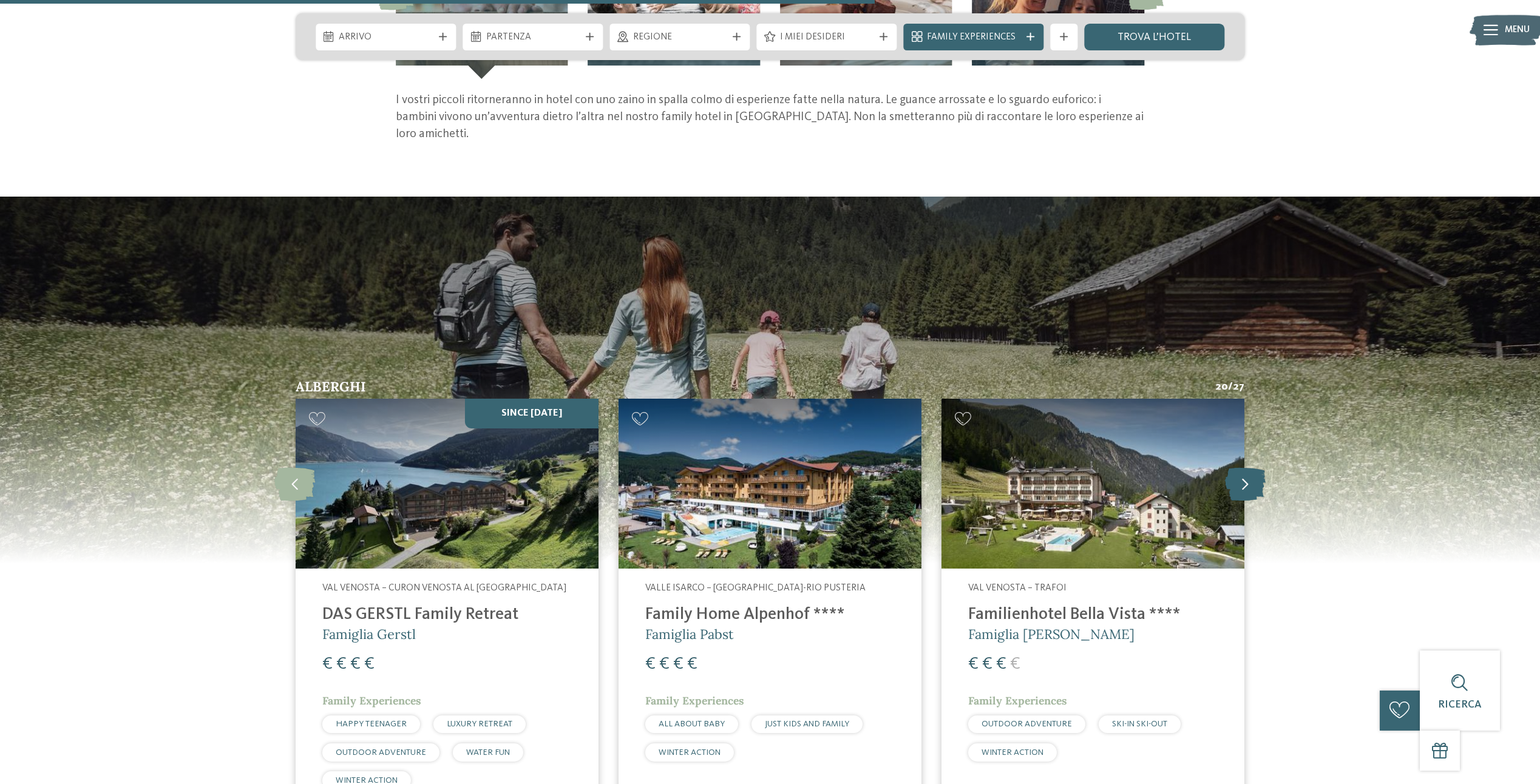
click at [1243, 481] on icon at bounding box center [1245, 483] width 41 height 33
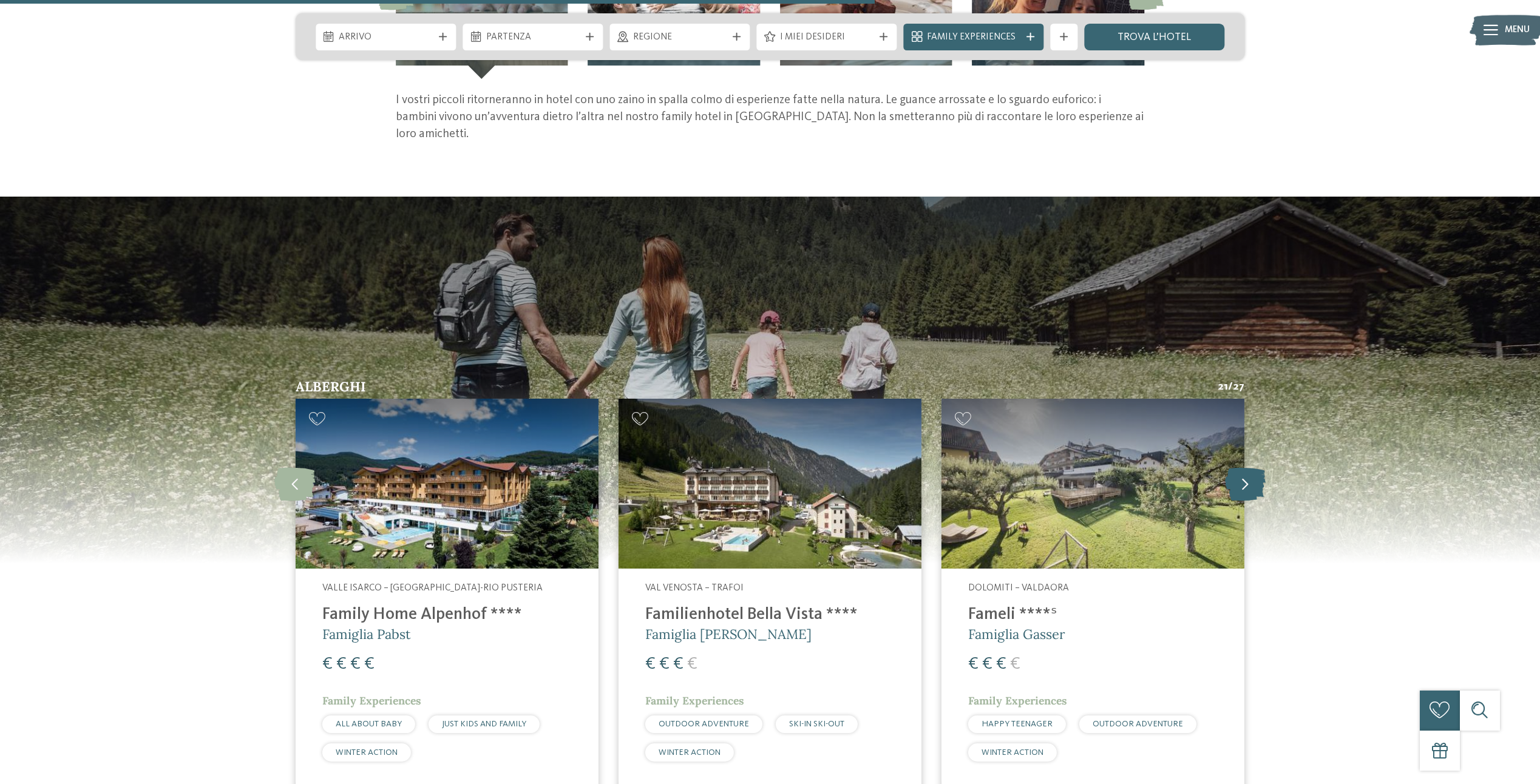
click at [1243, 481] on icon at bounding box center [1245, 483] width 41 height 33
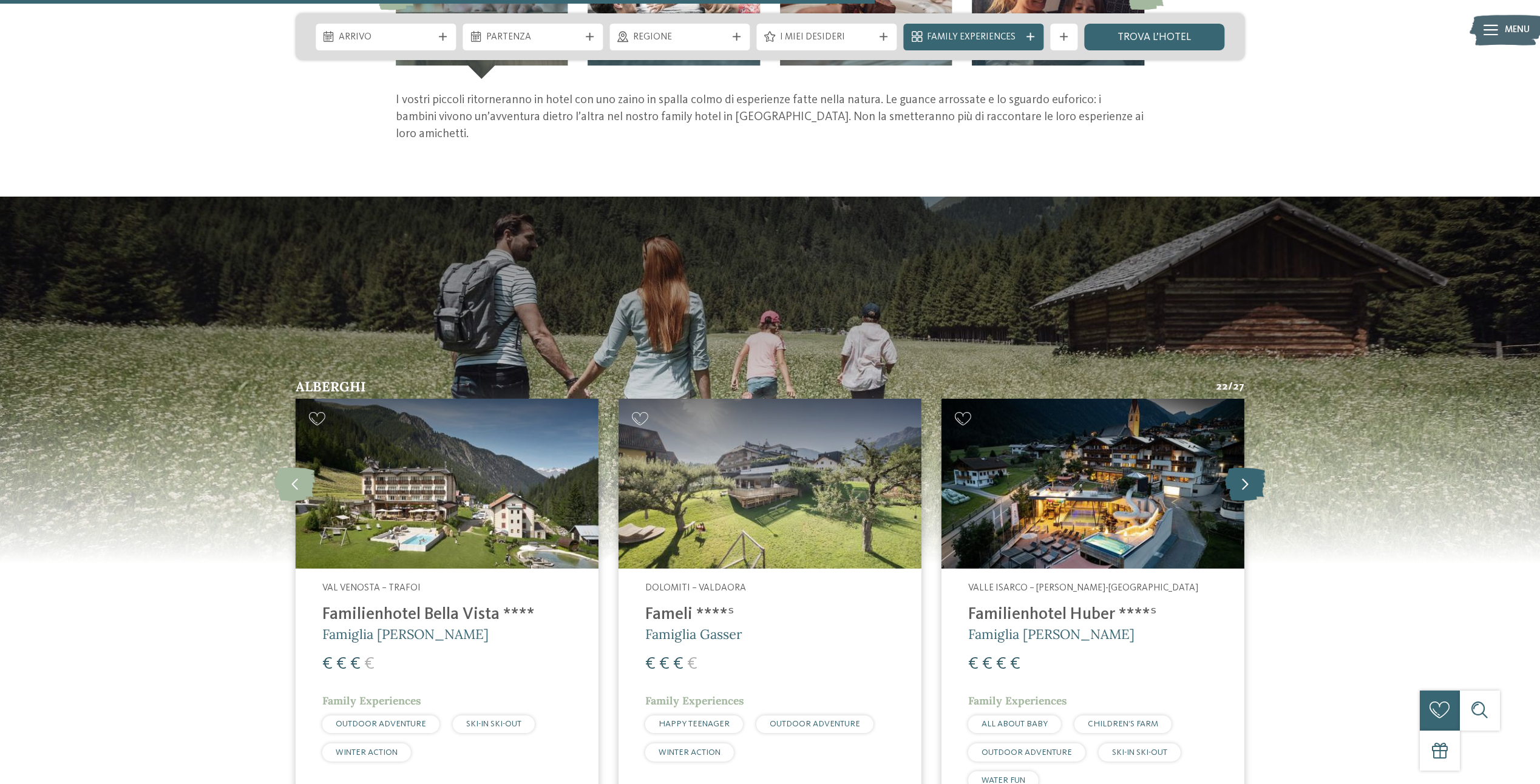
click at [1243, 481] on icon at bounding box center [1245, 483] width 41 height 33
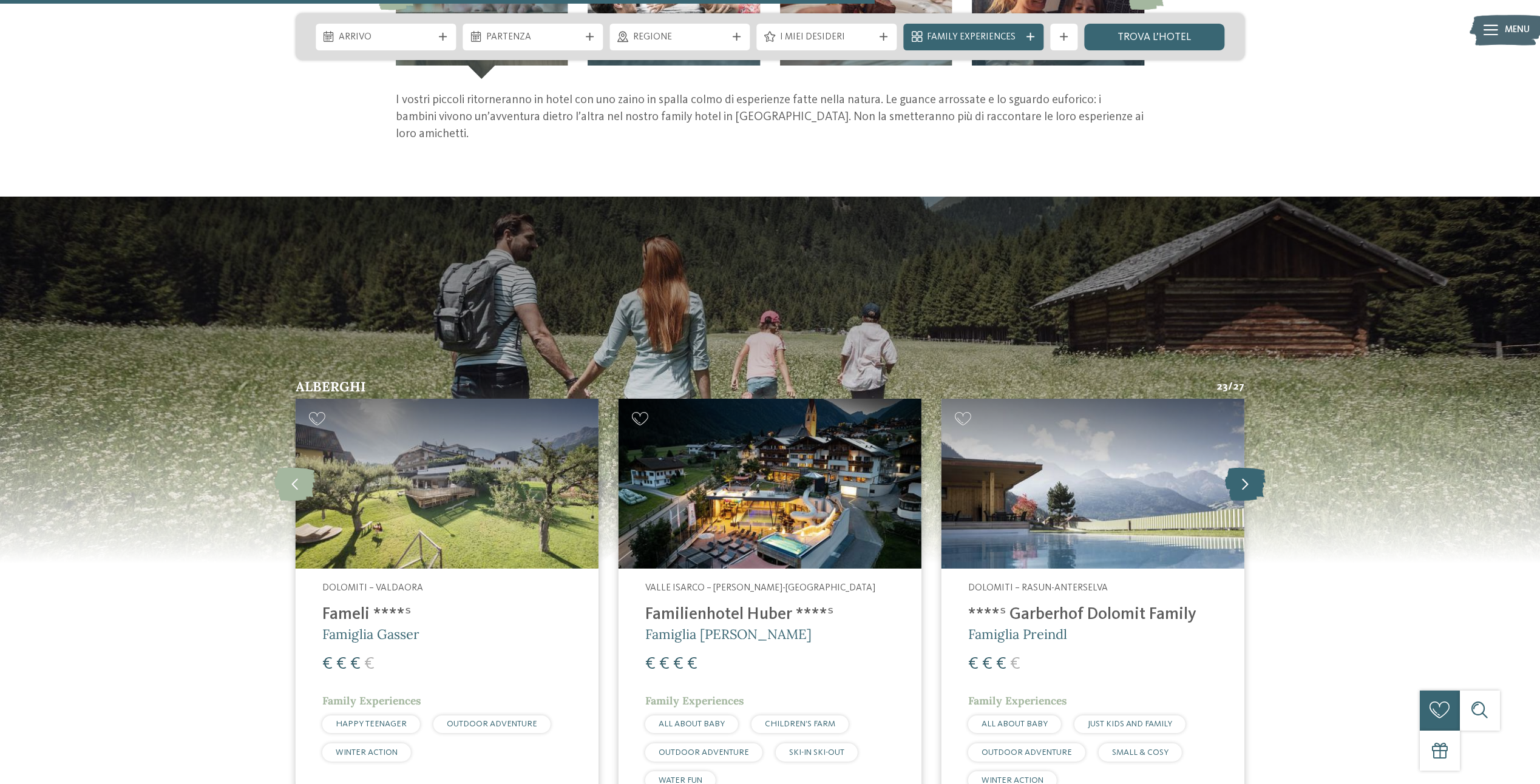
click at [1243, 481] on icon at bounding box center [1245, 483] width 41 height 33
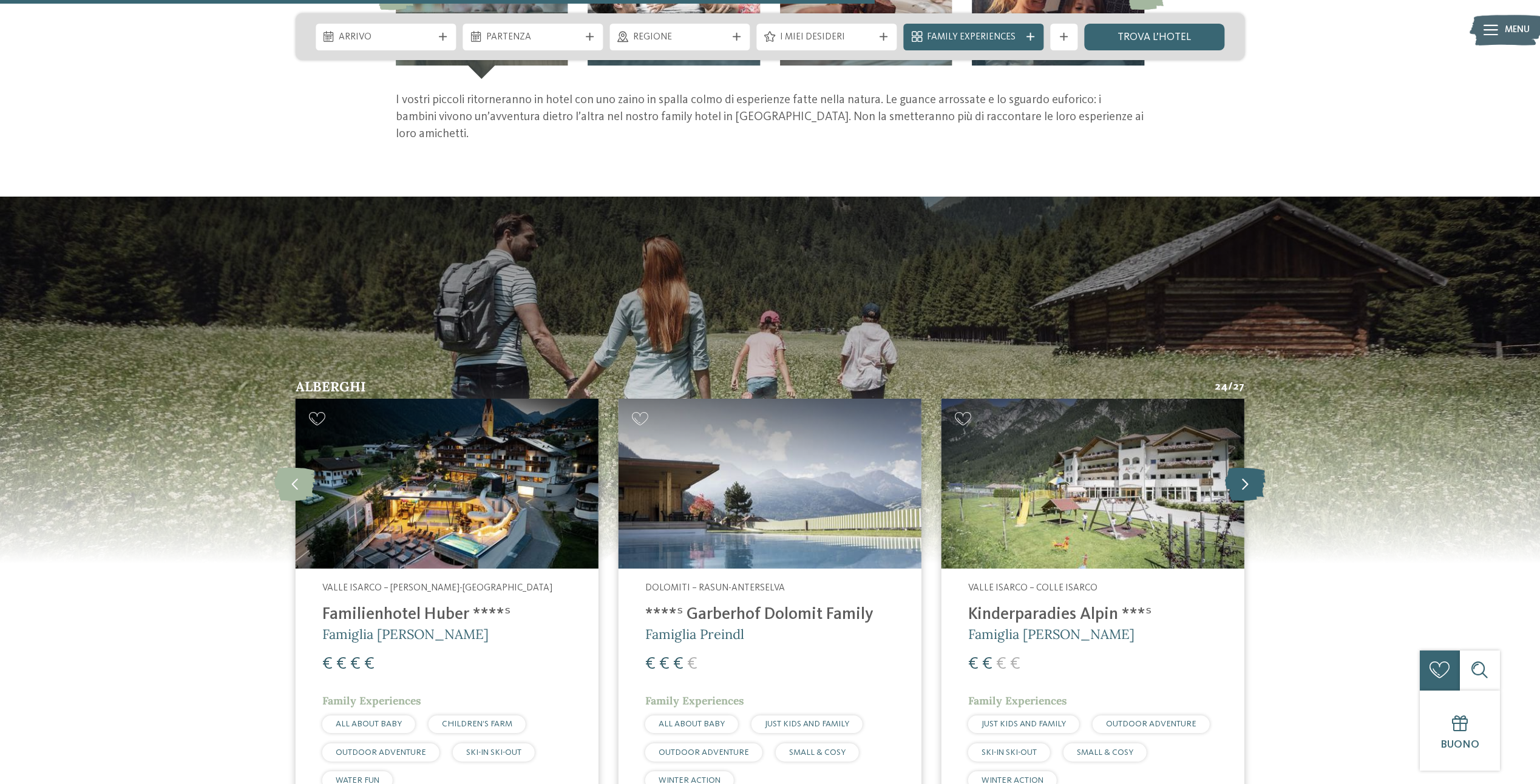
click at [1243, 481] on icon at bounding box center [1245, 483] width 41 height 33
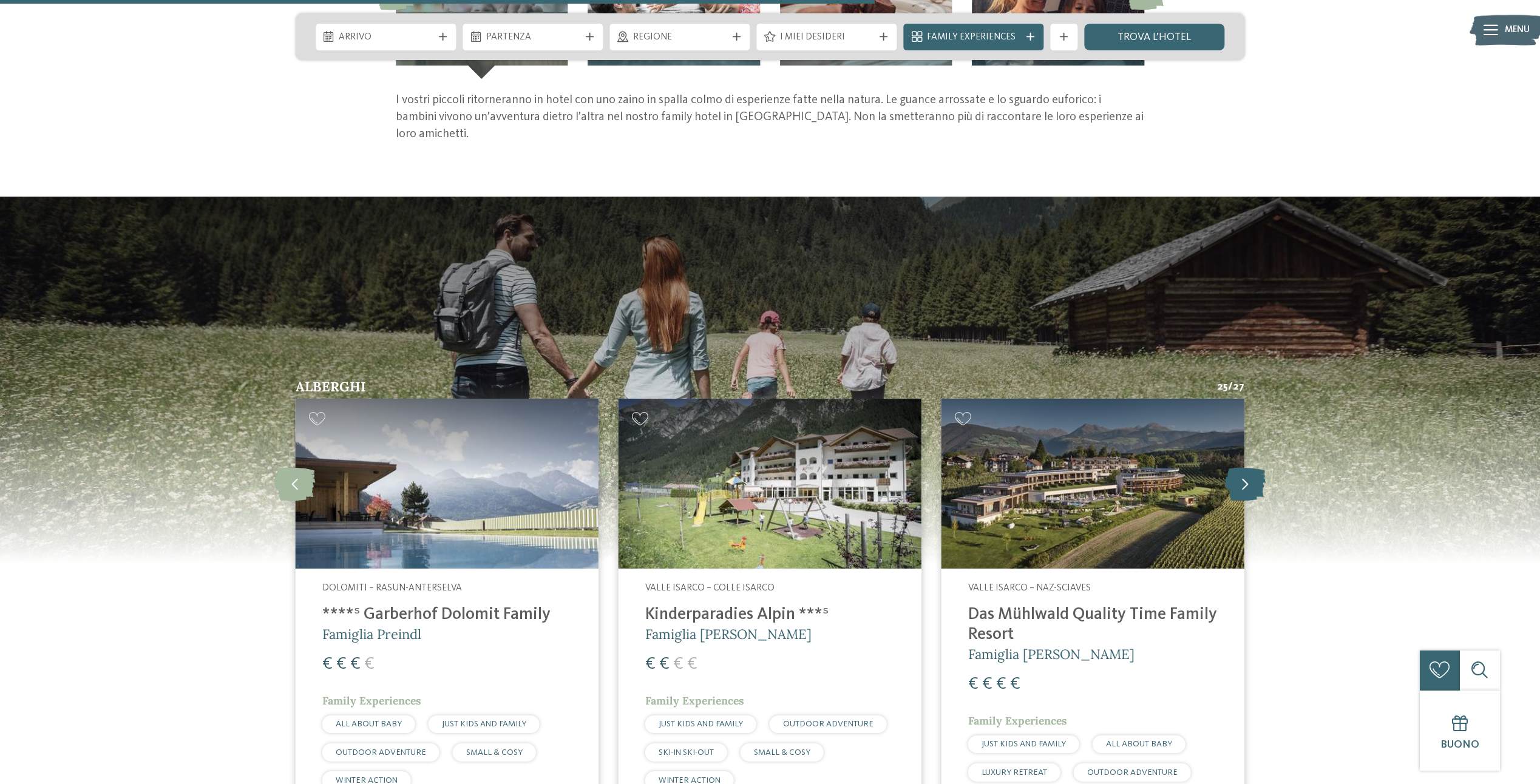
click at [1243, 481] on icon at bounding box center [1245, 483] width 41 height 33
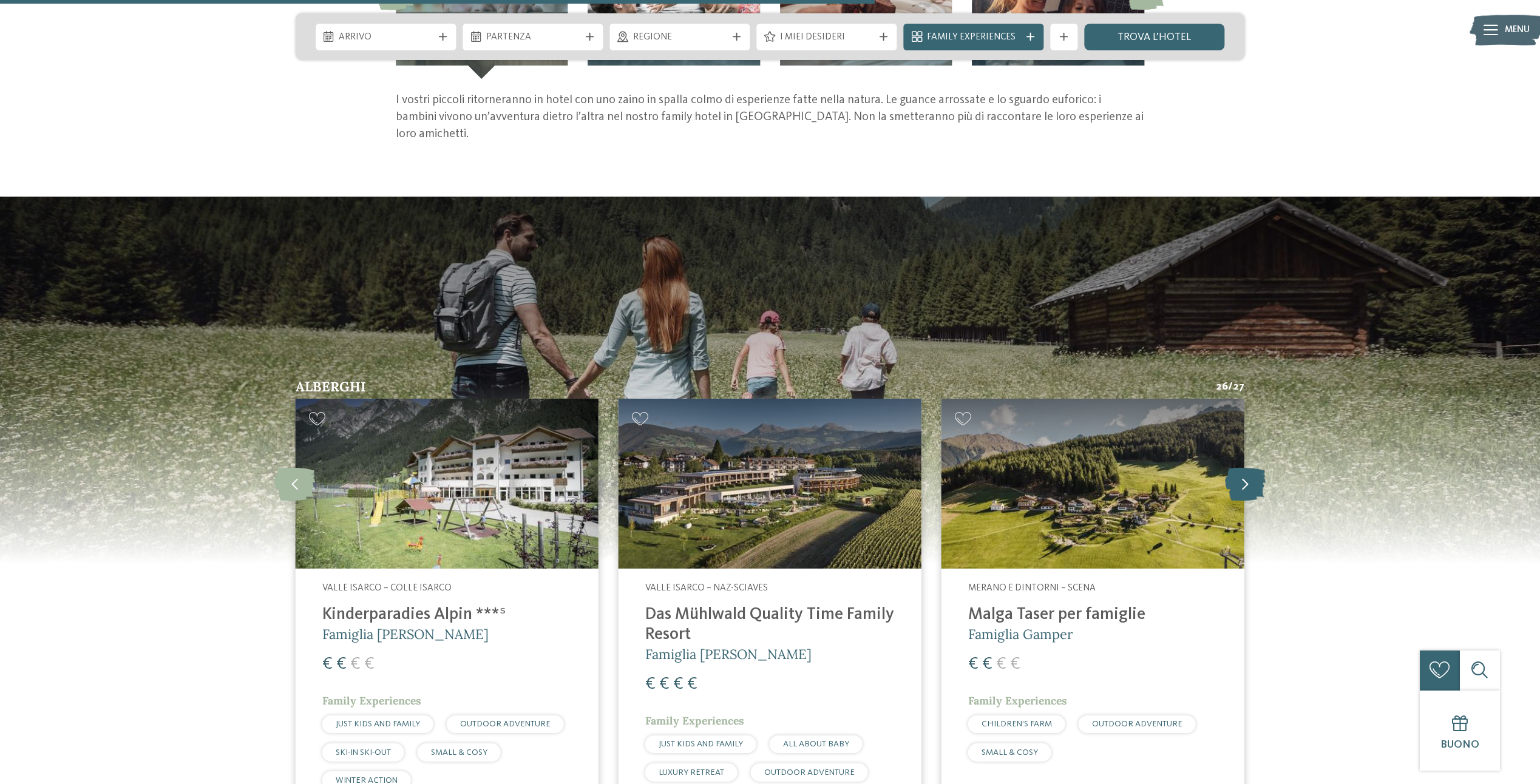
click at [1243, 481] on icon at bounding box center [1245, 483] width 41 height 33
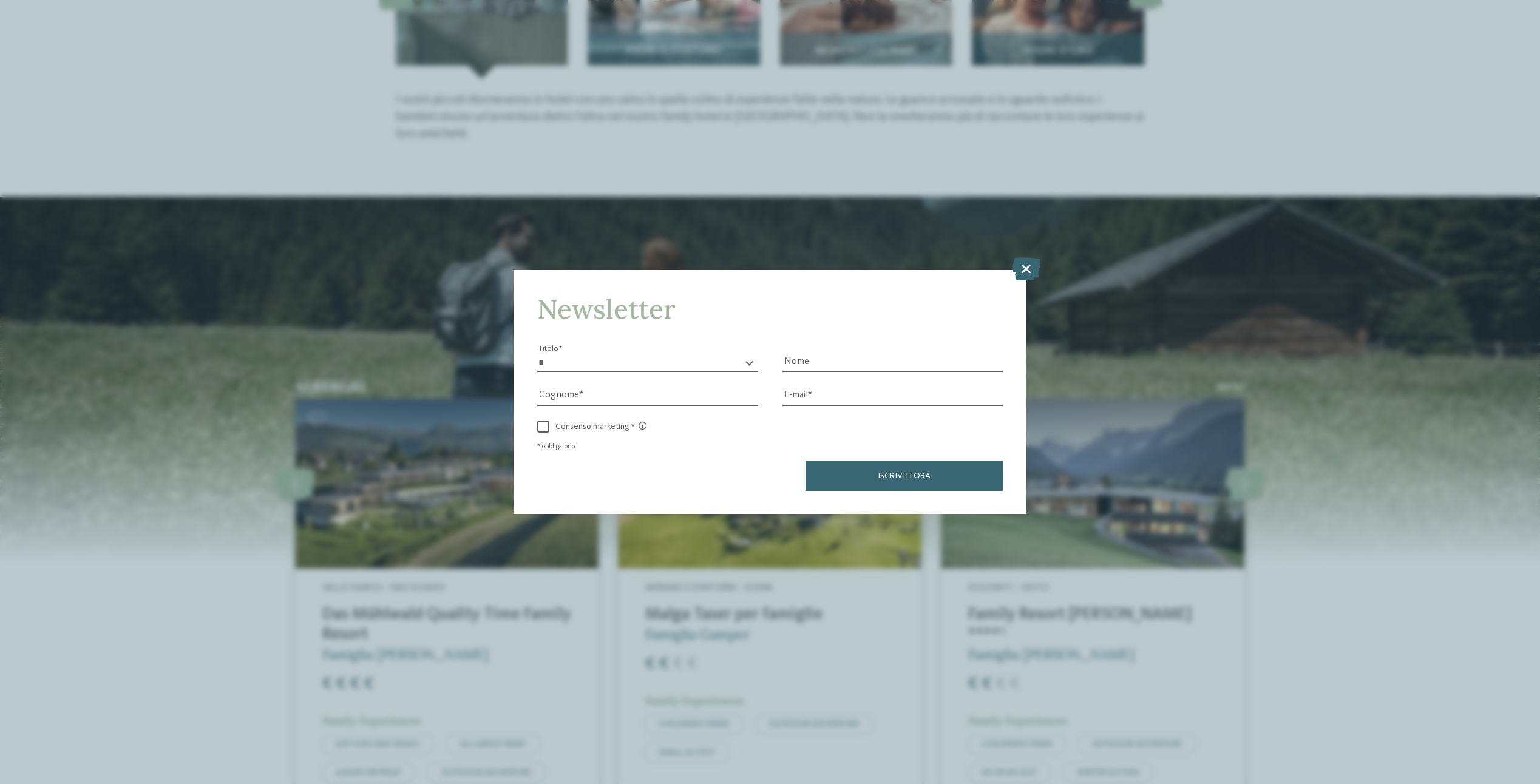
scroll to position [2366, 0]
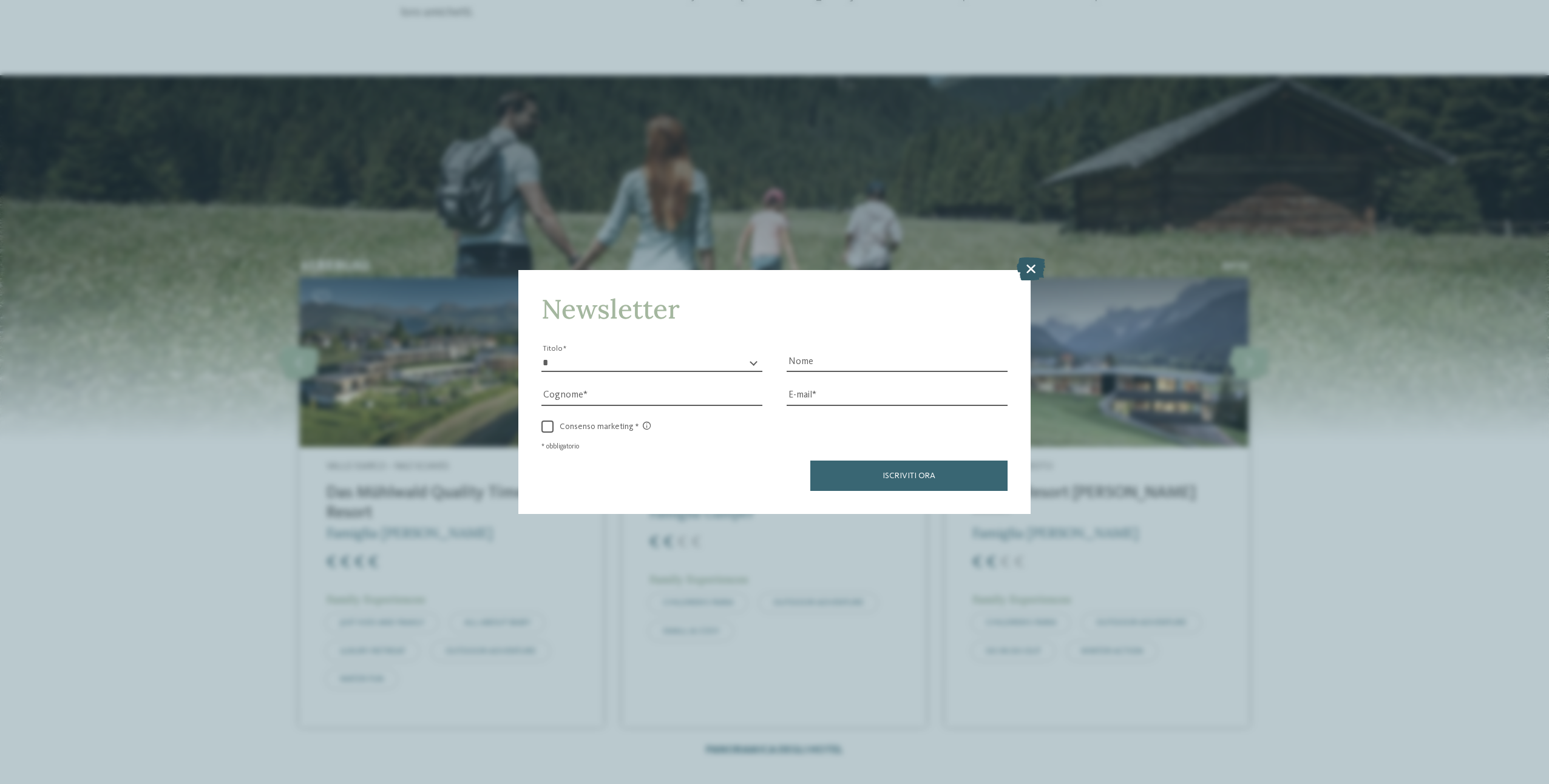
click at [1038, 268] on icon at bounding box center [1031, 269] width 28 height 23
